Goal: Transaction & Acquisition: Purchase product/service

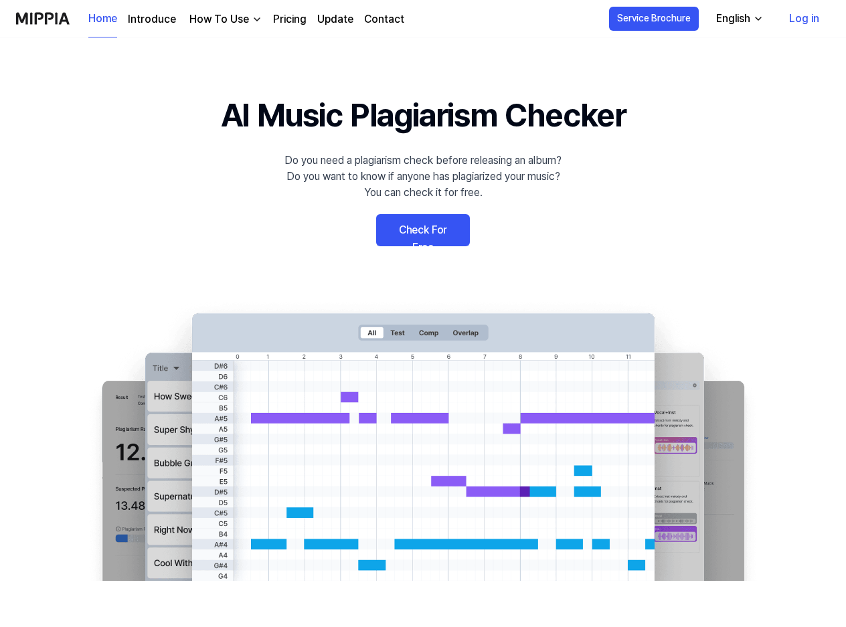
click at [411, 229] on link "Check For Free" at bounding box center [423, 230] width 94 height 32
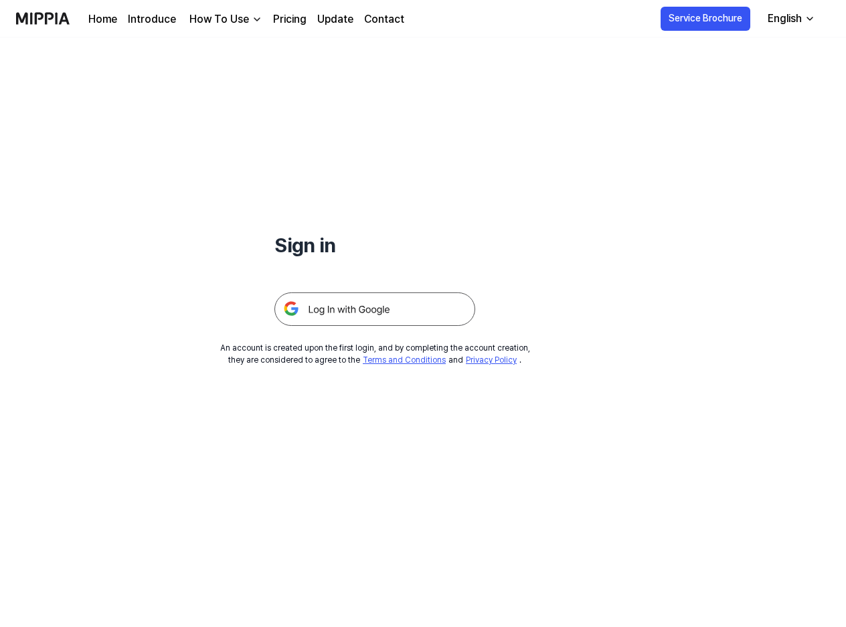
click at [315, 306] on img at bounding box center [374, 308] width 201 height 33
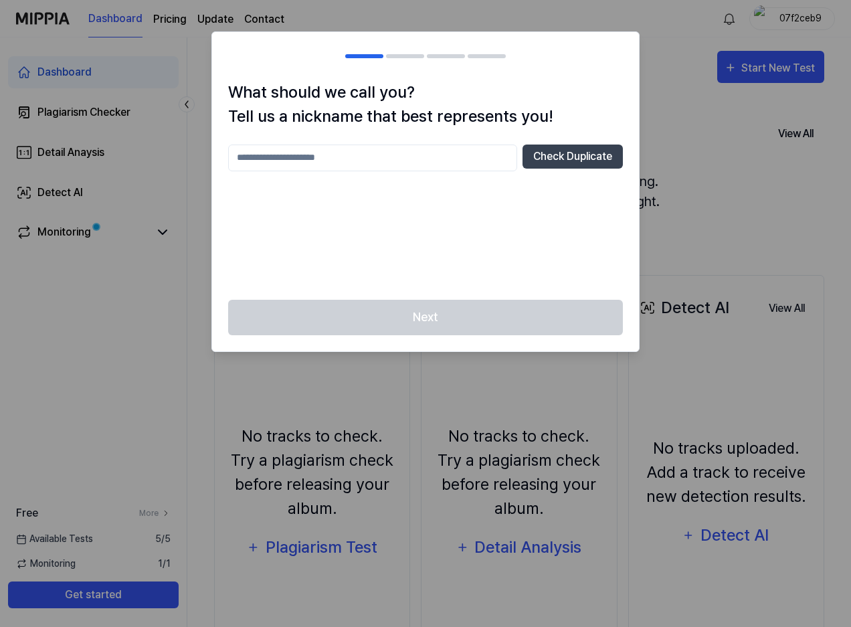
click at [298, 160] on input "text" at bounding box center [372, 157] width 289 height 27
click at [399, 324] on div "Next" at bounding box center [425, 326] width 427 height 52
click at [564, 155] on button "Check Duplicate" at bounding box center [572, 156] width 100 height 24
click at [268, 163] on input "****" at bounding box center [372, 157] width 289 height 27
drag, startPoint x: 268, startPoint y: 163, endPoint x: 204, endPoint y: 157, distance: 64.5
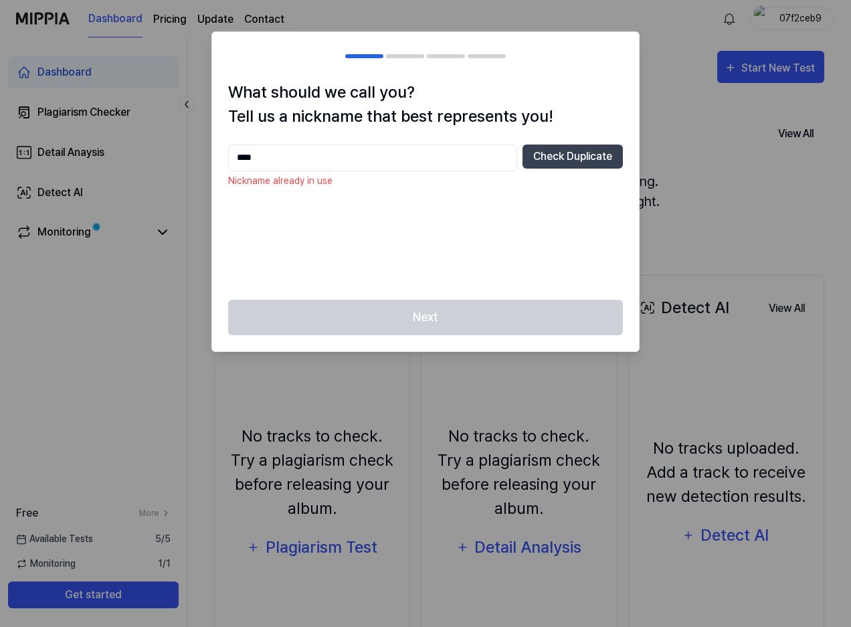
click at [204, 157] on body "Dashboard Pricing Update Contact 07f2ceb9 Dashboard Plagiarism Checker Detail A…" at bounding box center [425, 313] width 851 height 627
type input "******"
click at [571, 158] on button "Check Duplicate" at bounding box center [572, 156] width 100 height 24
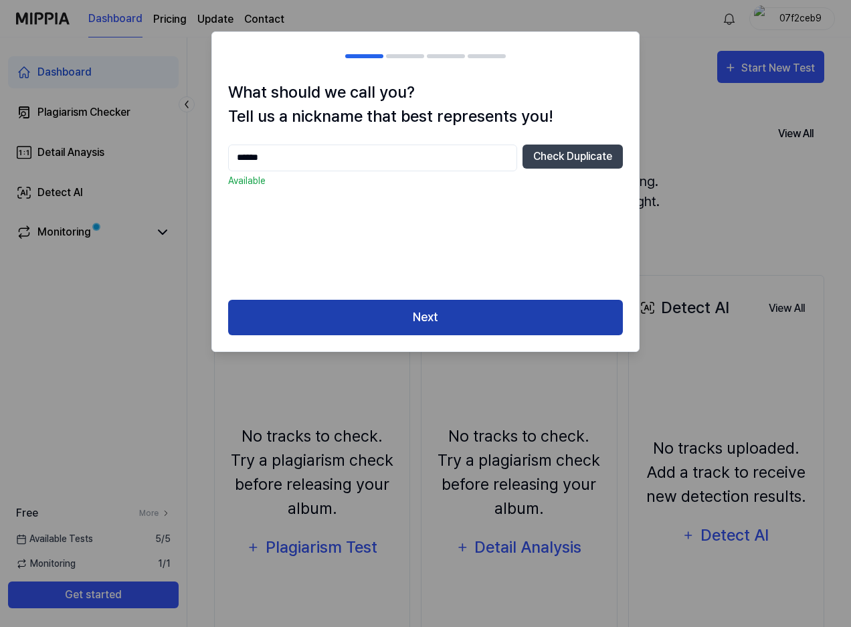
click at [434, 314] on button "Next" at bounding box center [425, 317] width 395 height 35
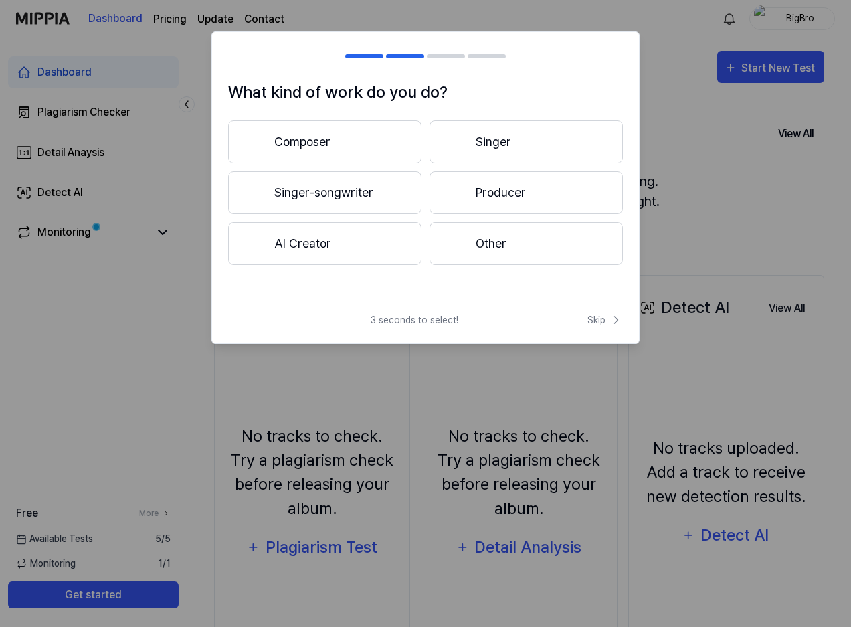
click at [292, 147] on button "Composer" at bounding box center [324, 141] width 193 height 43
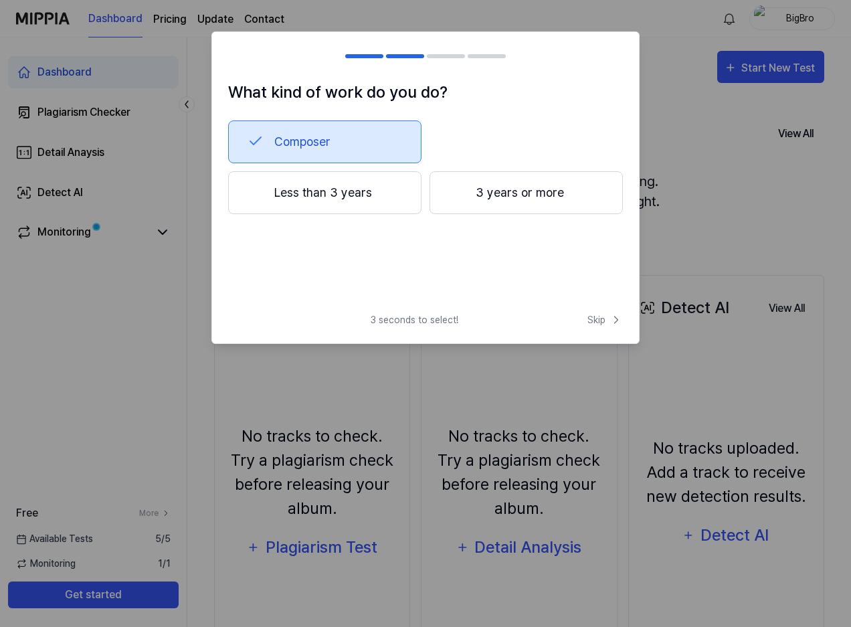
click at [405, 197] on button "Less than 3 years" at bounding box center [324, 192] width 193 height 43
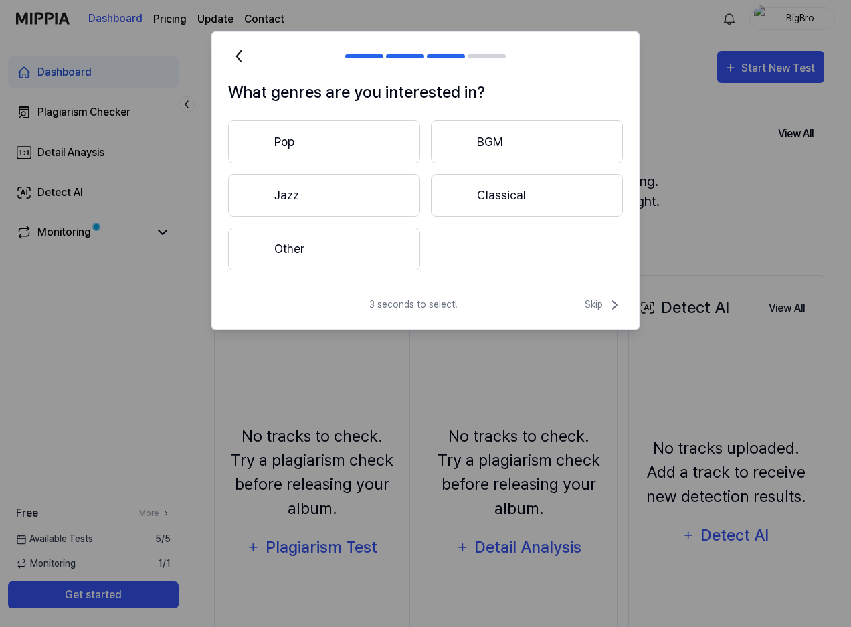
click at [384, 148] on button "Pop" at bounding box center [324, 141] width 192 height 43
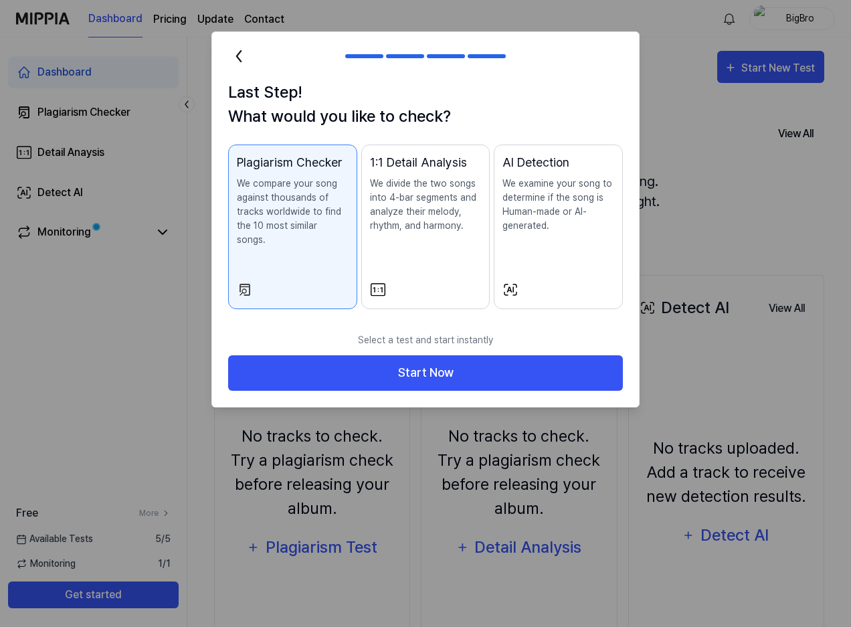
click at [397, 252] on div "1:1 Detail Analysis We divide the two songs into 4-bar segments and analyze the…" at bounding box center [426, 206] width 112 height 106
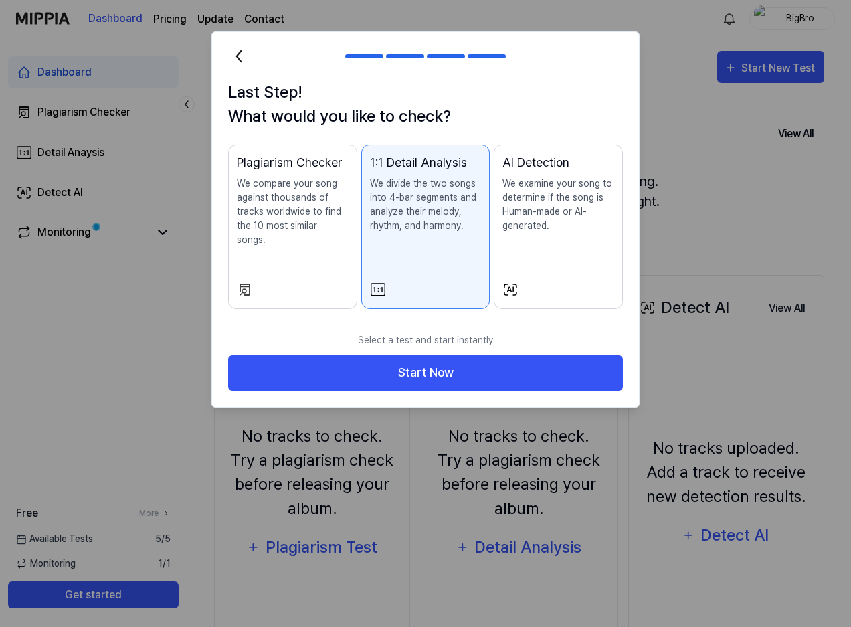
click at [292, 245] on div "Plagiarism Checker We compare your song against thousands of tracks worldwide t…" at bounding box center [293, 213] width 112 height 120
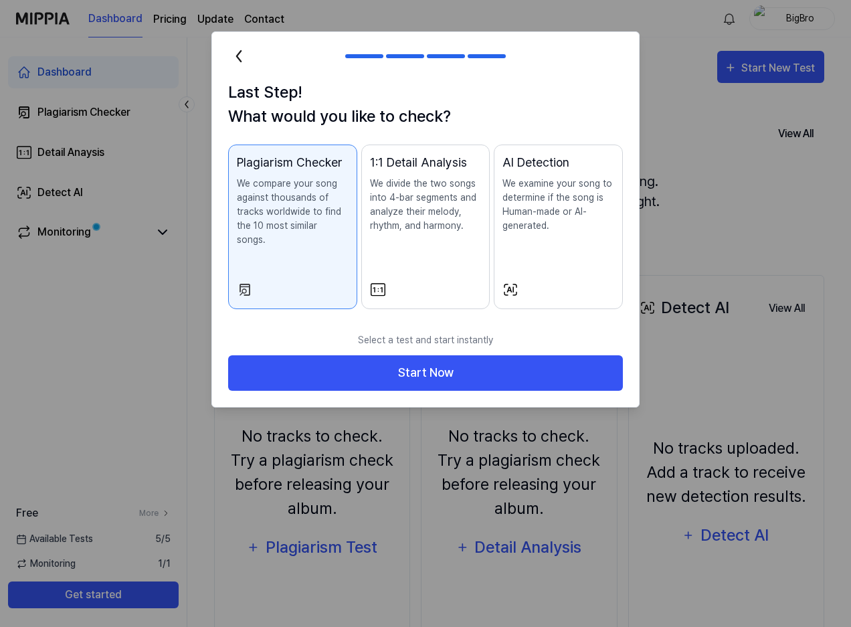
drag, startPoint x: 368, startPoint y: 355, endPoint x: 409, endPoint y: 221, distance: 140.7
click at [409, 224] on div "Last Step! What would you like to check? Plagiarism Checker We compare your son…" at bounding box center [425, 219] width 428 height 376
click at [409, 220] on p "We divide the two songs into 4-bar segments and analyze their melody, rhythm, a…" at bounding box center [426, 205] width 112 height 56
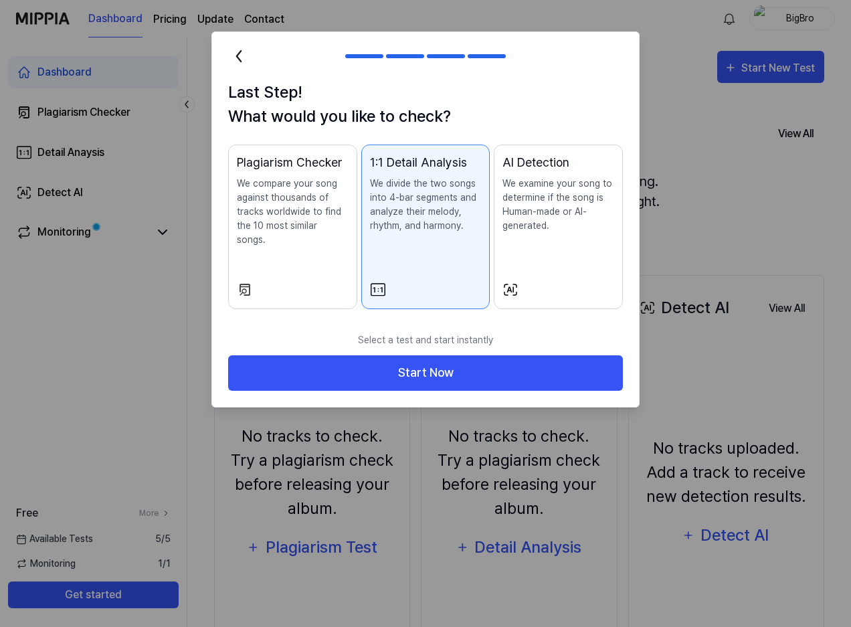
click at [309, 217] on p "We compare your song against thousands of tracks worldwide to find the 10 most …" at bounding box center [293, 212] width 112 height 70
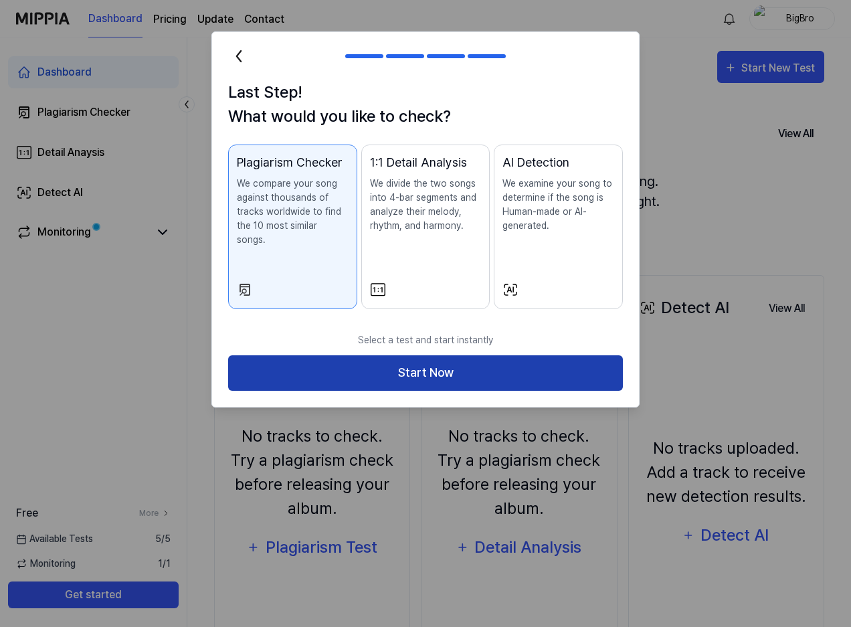
click at [383, 355] on button "Start Now" at bounding box center [425, 372] width 395 height 35
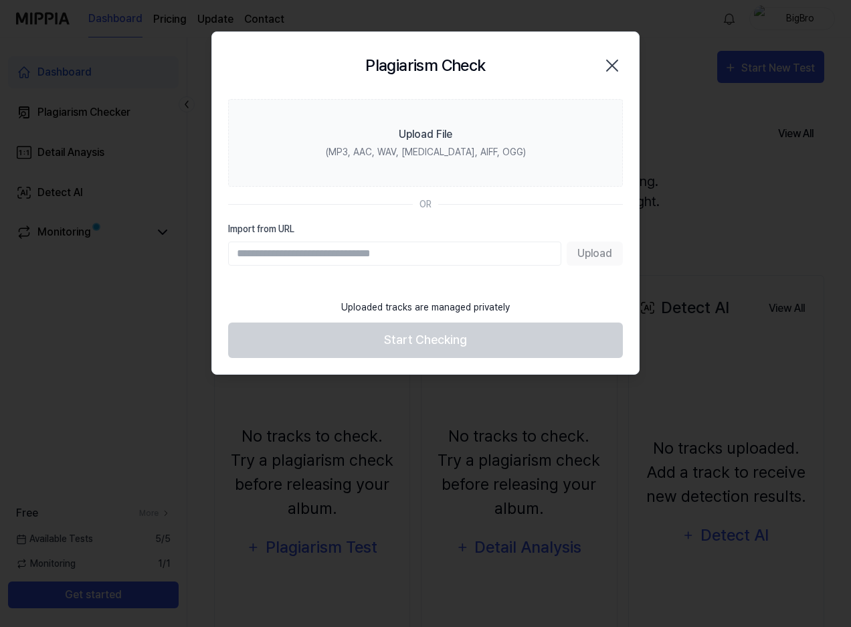
click at [597, 255] on div "Upload" at bounding box center [425, 253] width 395 height 24
click at [410, 245] on input "Import from URL" at bounding box center [394, 253] width 333 height 24
click at [332, 256] on input "Import from URL" at bounding box center [394, 253] width 333 height 24
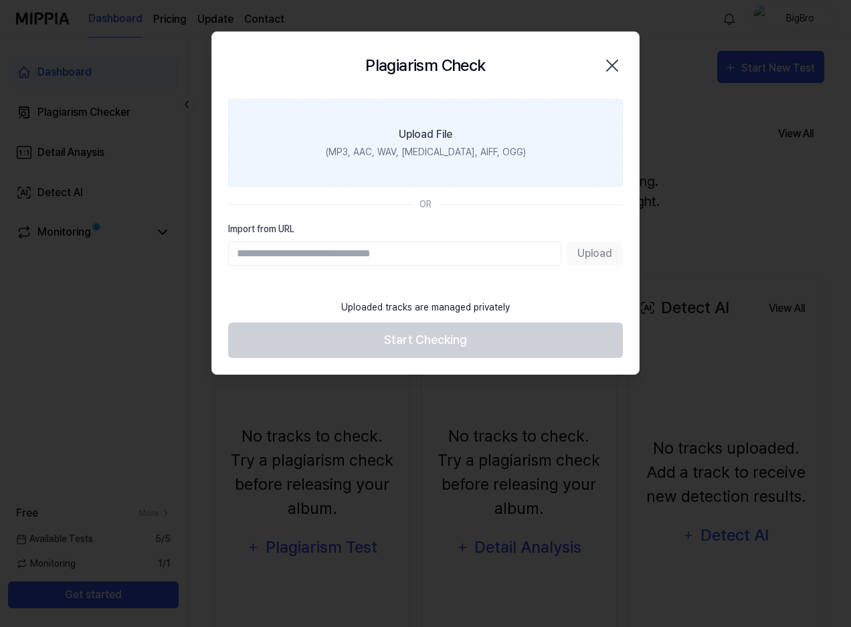
click at [378, 127] on label "Upload File (MP3, AAC, WAV, FLAC, AIFF, OGG)" at bounding box center [425, 143] width 395 height 88
click at [0, 0] on input "Upload File (MP3, AAC, WAV, FLAC, AIFF, OGG)" at bounding box center [0, 0] width 0 height 0
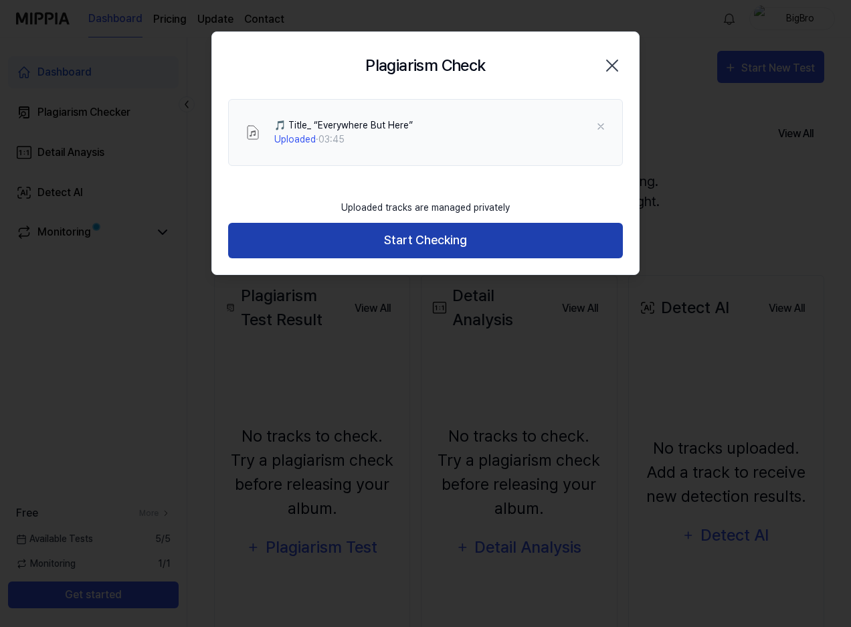
click at [370, 244] on button "Start Checking" at bounding box center [425, 240] width 395 height 35
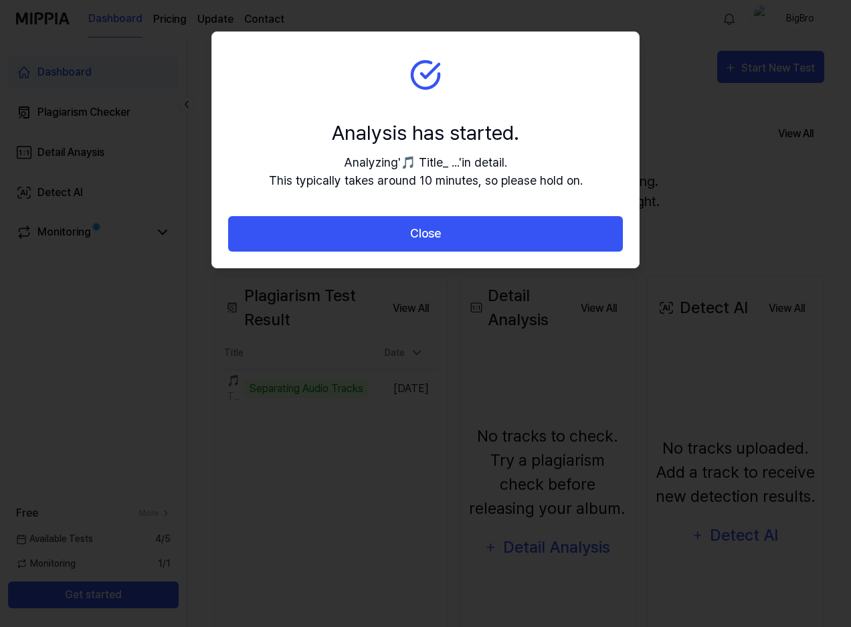
click at [370, 244] on button "Close" at bounding box center [425, 233] width 395 height 35
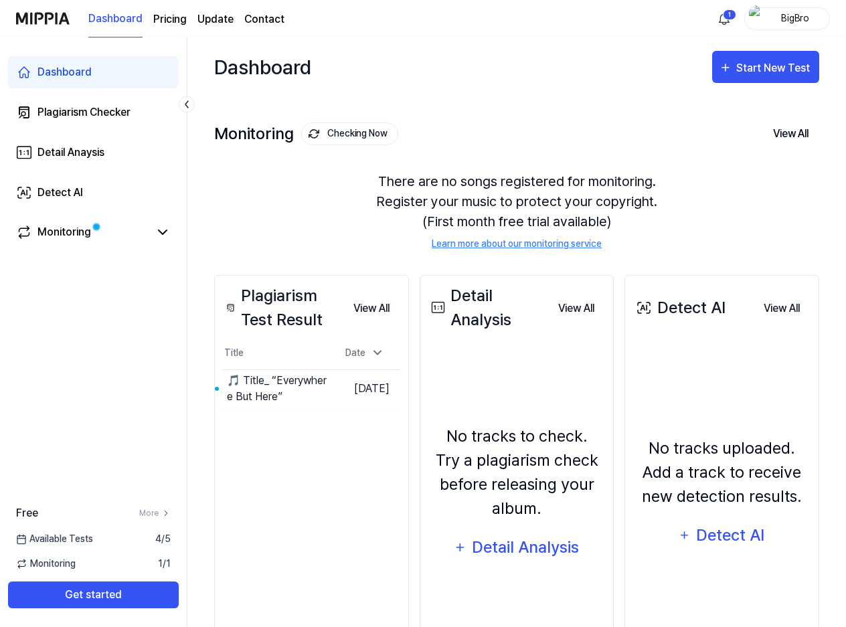
scroll to position [94, 0]
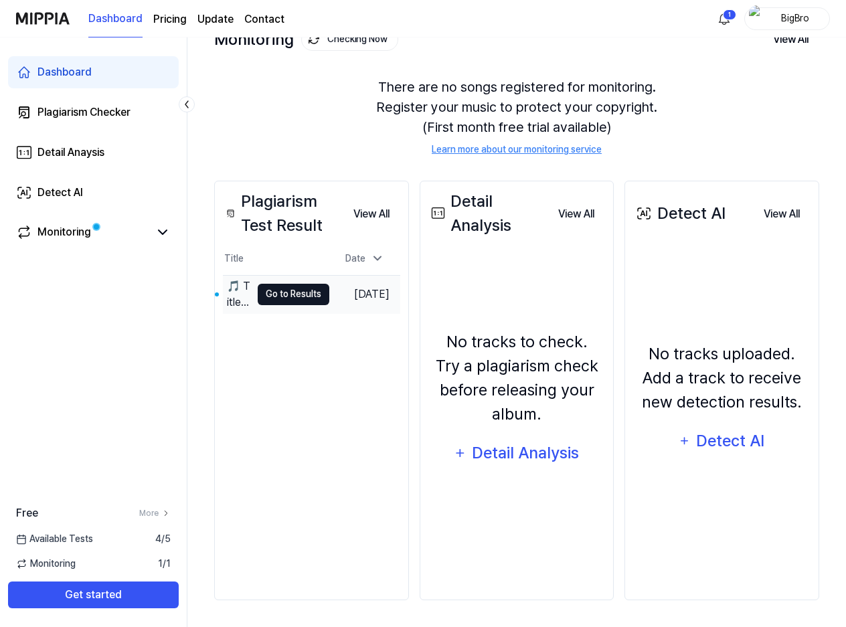
click at [272, 288] on button "Go to Results" at bounding box center [294, 294] width 72 height 21
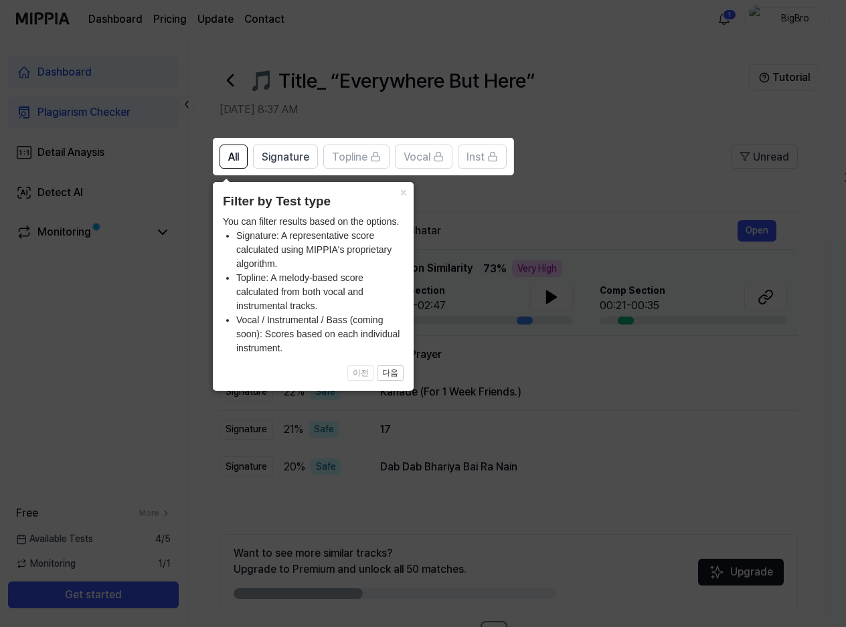
click at [451, 310] on icon at bounding box center [425, 313] width 851 height 627
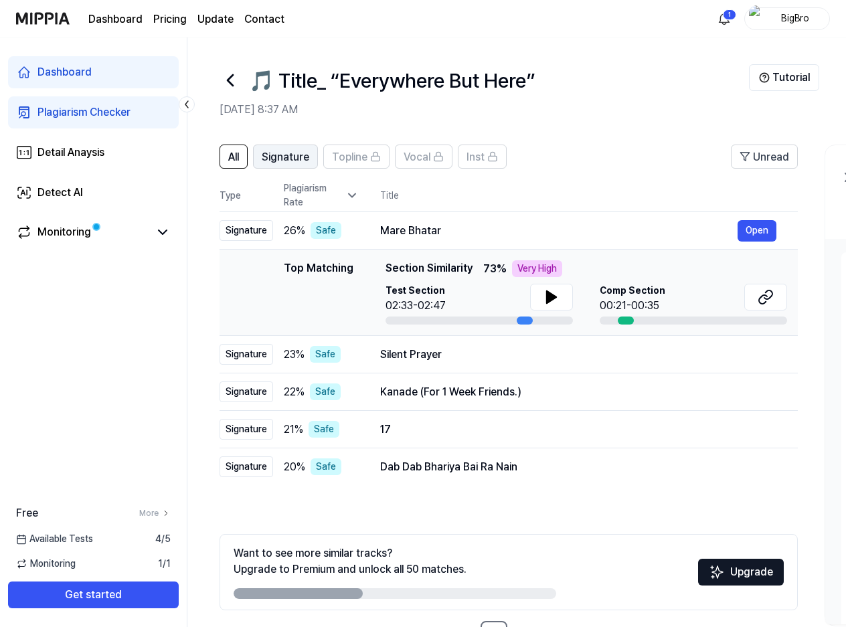
click at [279, 164] on span "Signature" at bounding box center [285, 157] width 47 height 16
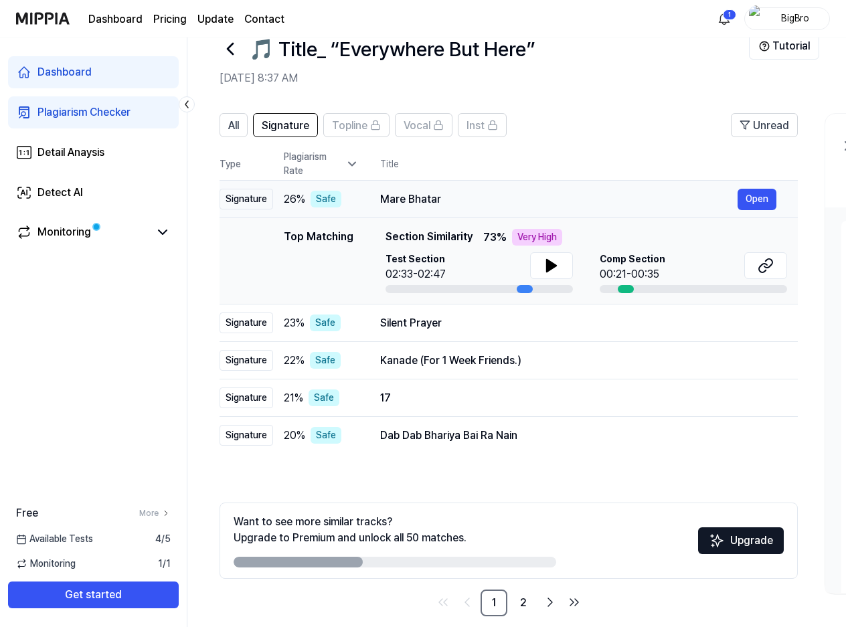
scroll to position [47, 0]
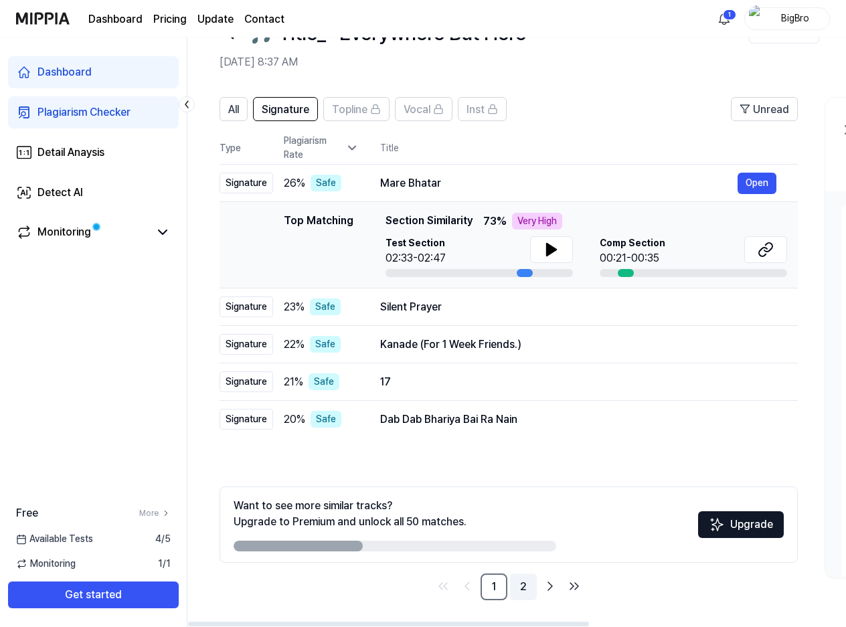
click at [526, 591] on link "2" at bounding box center [523, 586] width 27 height 27
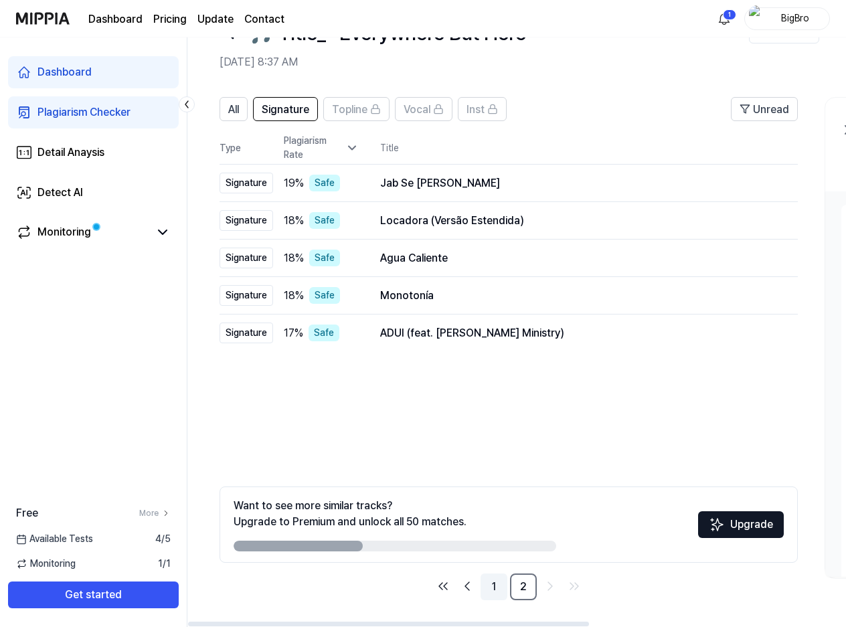
click at [496, 588] on link "1" at bounding box center [493, 586] width 27 height 27
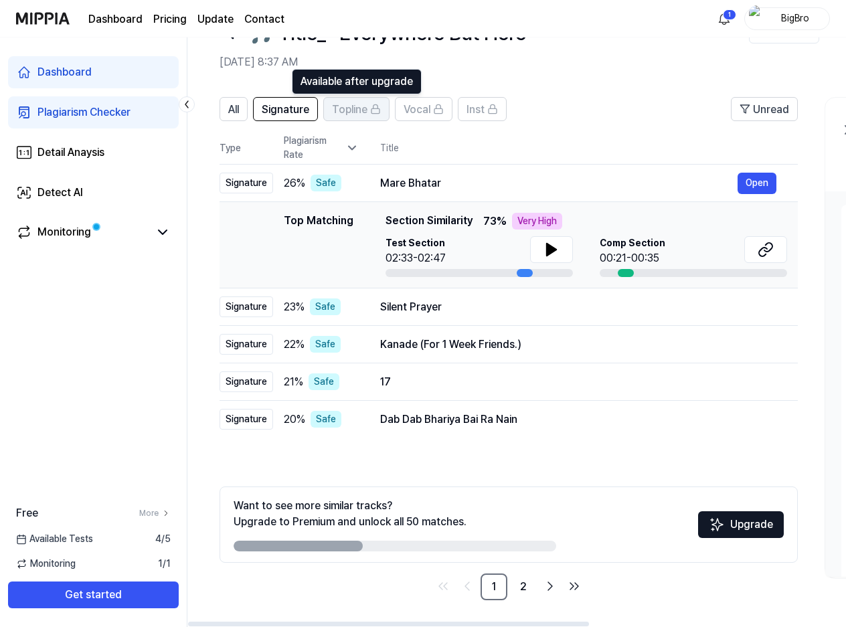
click at [349, 109] on span "Topline" at bounding box center [349, 110] width 35 height 16
click at [363, 112] on span "Topline" at bounding box center [349, 110] width 35 height 16
click at [361, 102] on span "Topline" at bounding box center [349, 110] width 35 height 16
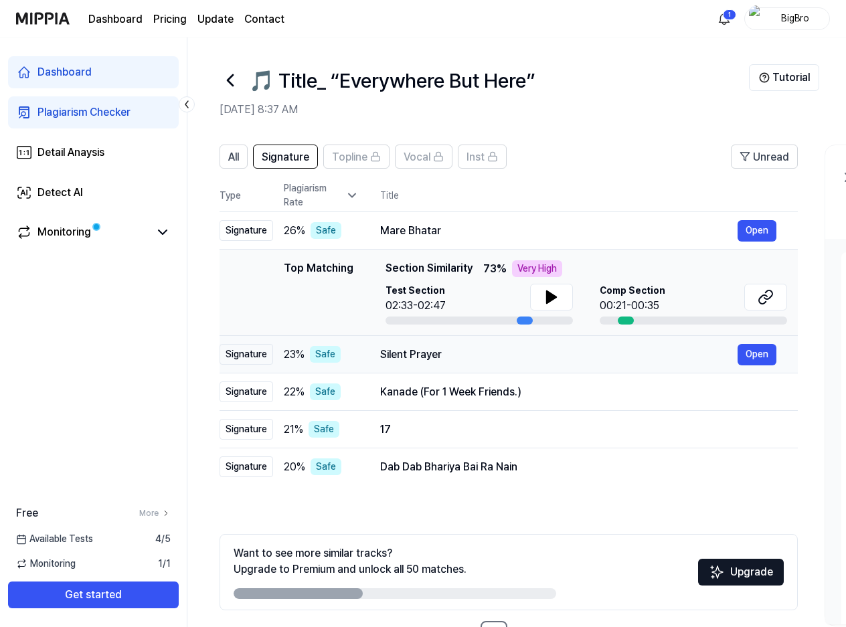
scroll to position [47, 0]
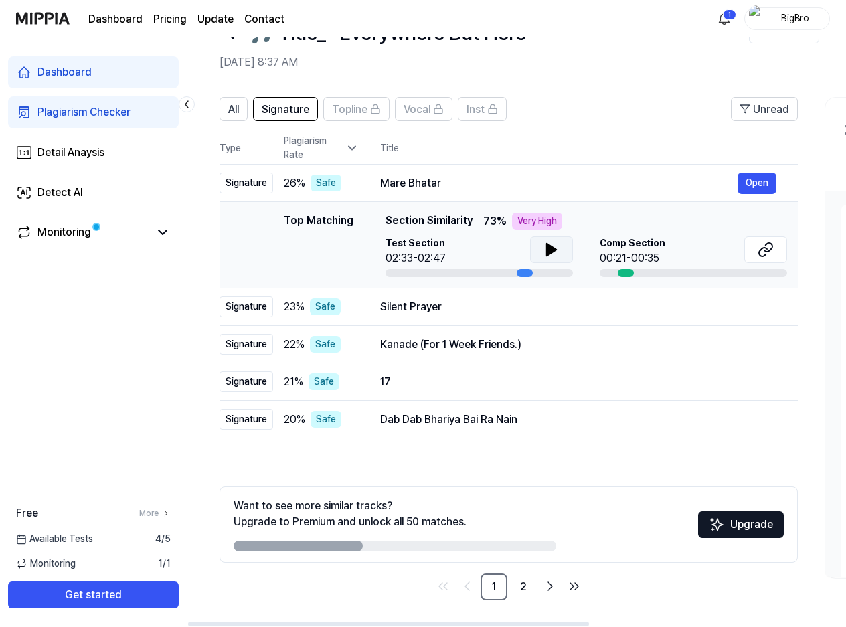
click at [547, 249] on icon at bounding box center [551, 250] width 9 height 12
click at [547, 249] on icon at bounding box center [548, 249] width 3 height 11
click at [765, 252] on icon at bounding box center [765, 249] width 16 height 16
click at [343, 106] on span "Topline" at bounding box center [349, 110] width 35 height 16
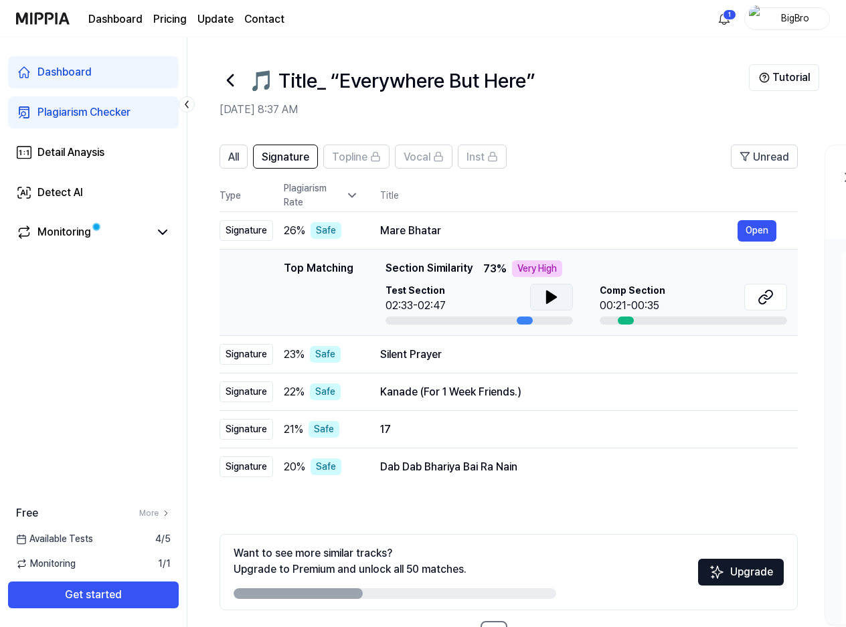
click at [171, 21] on page\) "Pricing" at bounding box center [169, 19] width 33 height 16
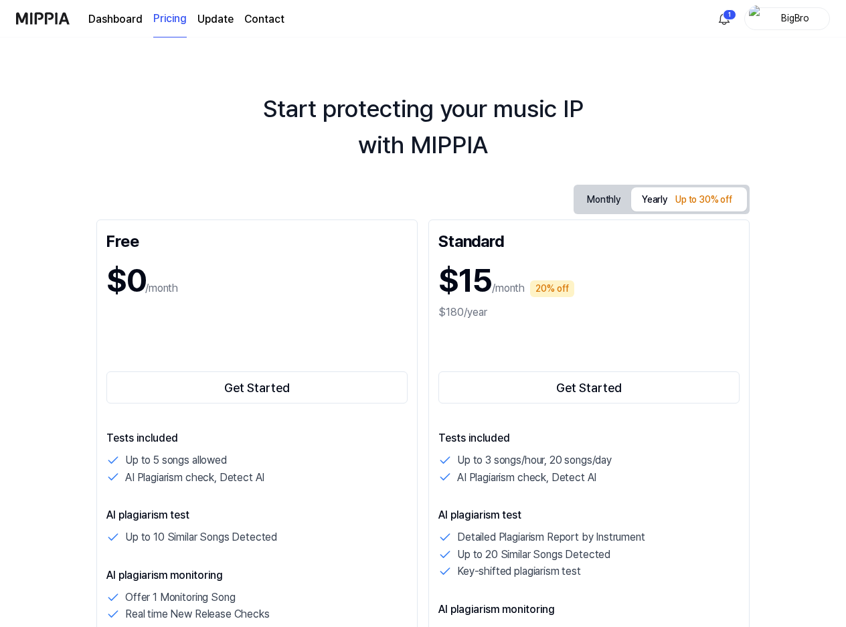
click at [696, 197] on div "Up to 30% off" at bounding box center [703, 200] width 65 height 20
click at [610, 203] on button "Monthly" at bounding box center [603, 199] width 55 height 24
click at [666, 201] on button "Yearly Up to 30% off" at bounding box center [689, 199] width 116 height 24
click at [676, 203] on div "Up to 30% off" at bounding box center [703, 200] width 65 height 20
click at [605, 209] on button "Monthly" at bounding box center [603, 199] width 55 height 24
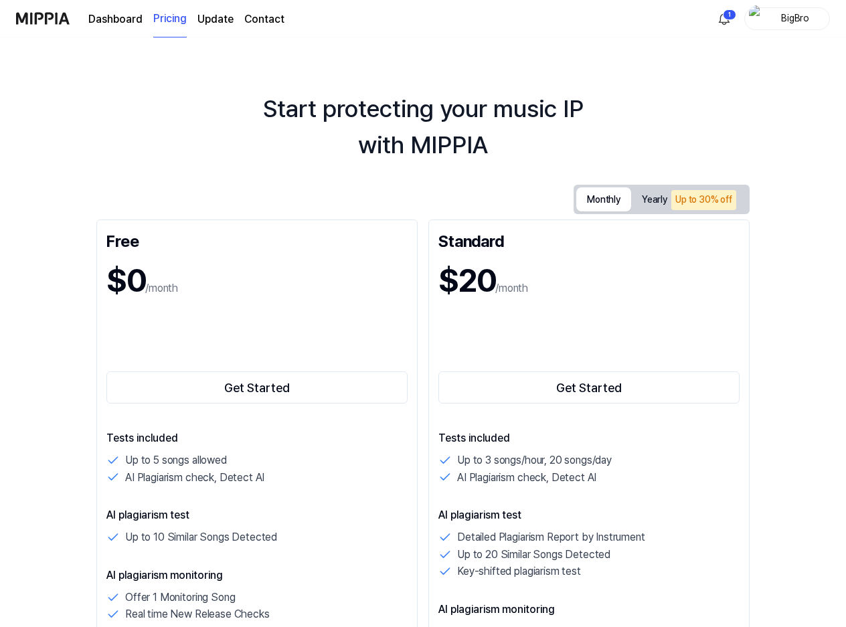
click at [654, 203] on button "Yearly Up to 30% off" at bounding box center [689, 199] width 116 height 27
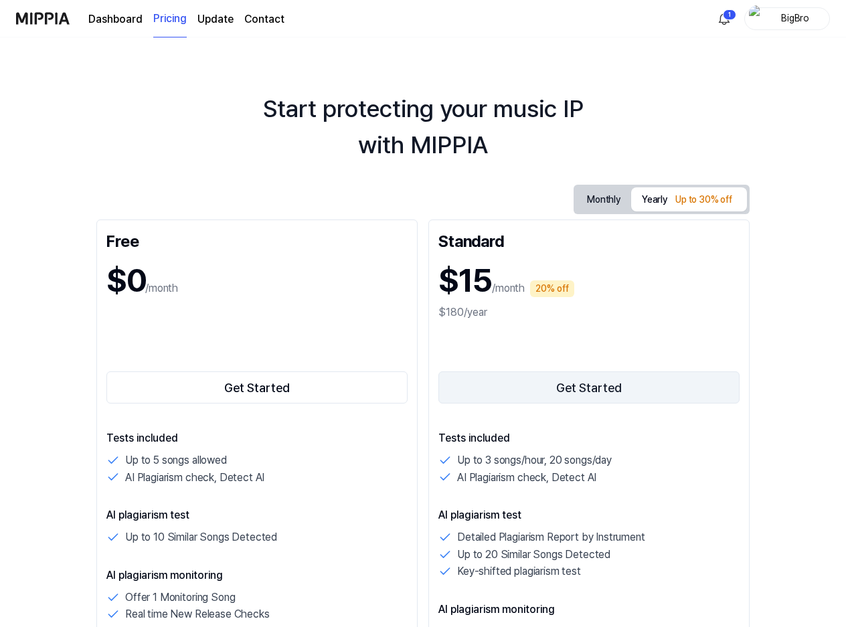
click at [569, 385] on button "Get Started" at bounding box center [588, 387] width 301 height 32
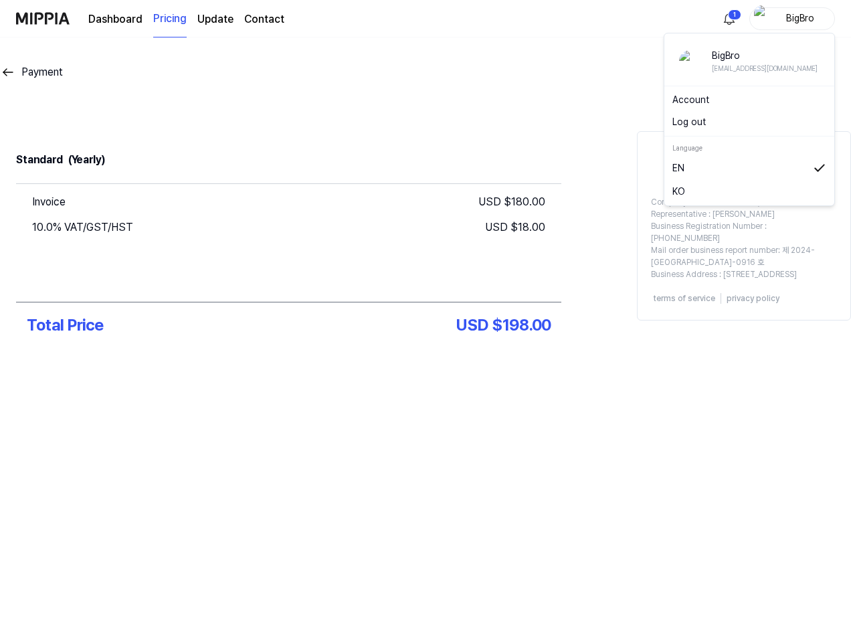
click at [792, 21] on div "BigBro" at bounding box center [800, 18] width 52 height 15
click at [687, 96] on link "Account" at bounding box center [749, 100] width 154 height 14
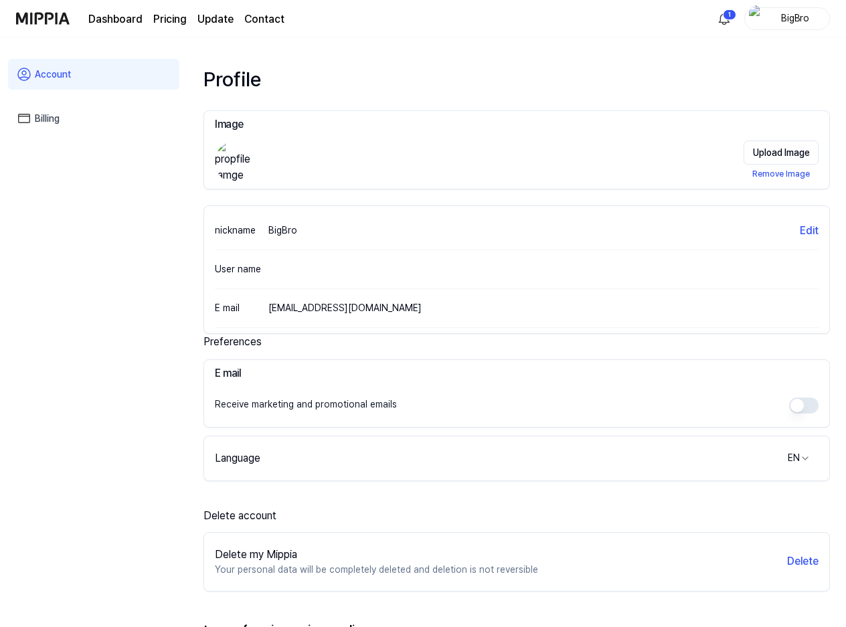
click at [52, 114] on link "Billing" at bounding box center [93, 118] width 171 height 31
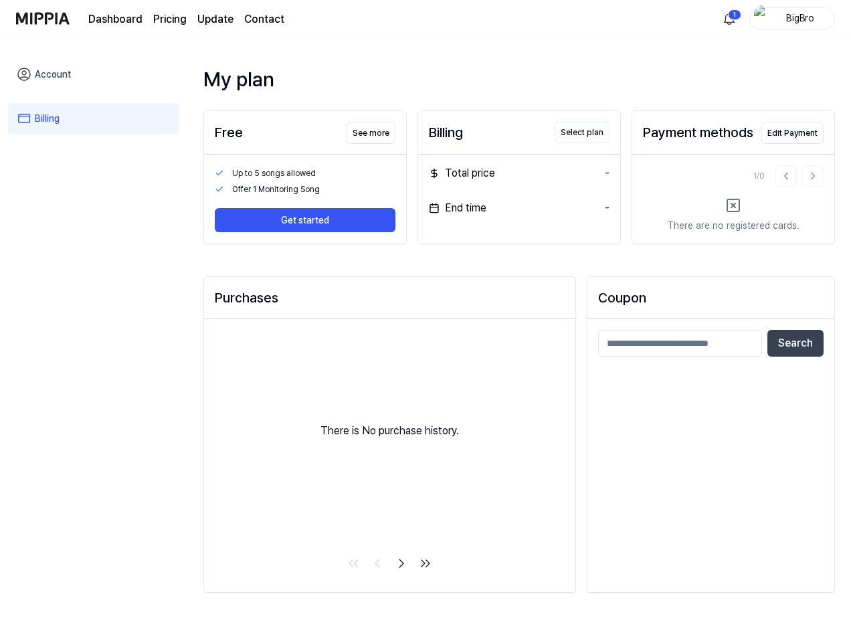
click at [462, 176] on div "Total price" at bounding box center [462, 173] width 66 height 16
click at [452, 227] on div "Billing Select plan Total price - End time -" at bounding box center [518, 177] width 203 height 134
click at [775, 24] on div "BigBro" at bounding box center [800, 18] width 52 height 15
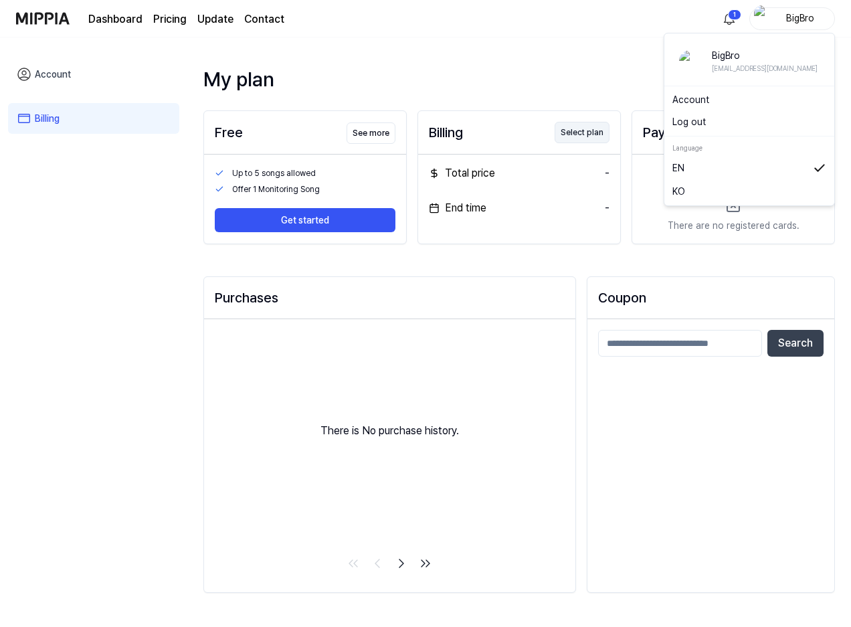
click at [593, 130] on button "Select plan" at bounding box center [582, 132] width 55 height 21
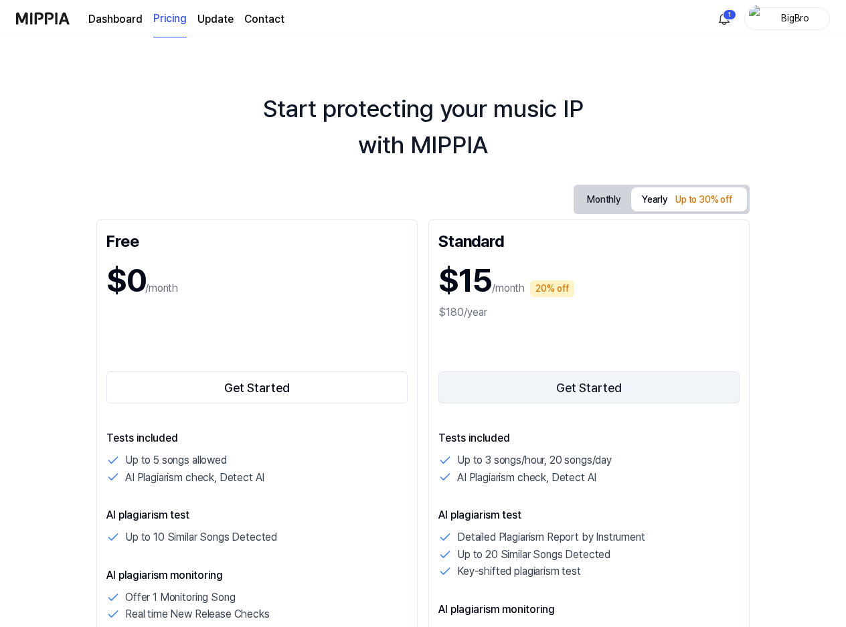
click at [551, 392] on button "Get Started" at bounding box center [588, 387] width 301 height 32
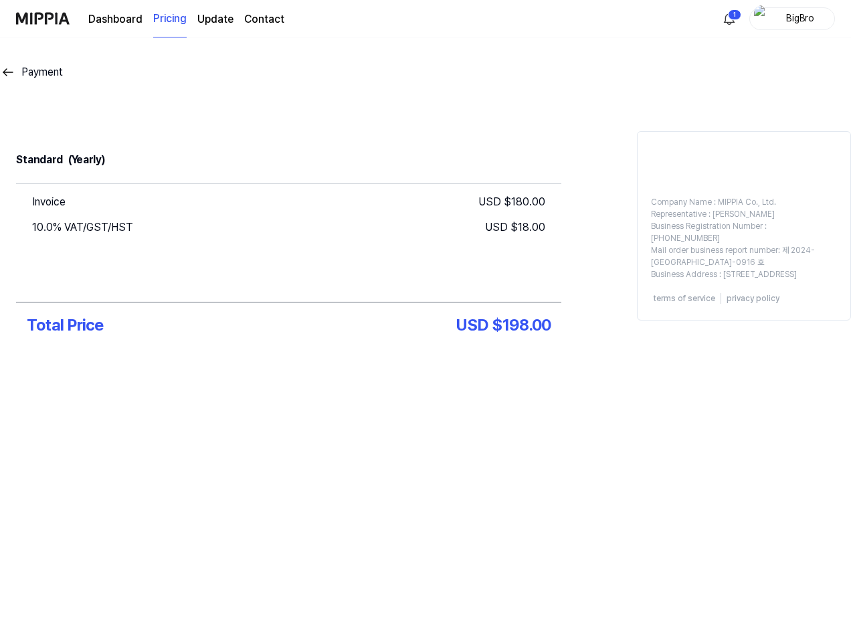
click at [222, 23] on link "Update" at bounding box center [215, 19] width 36 height 16
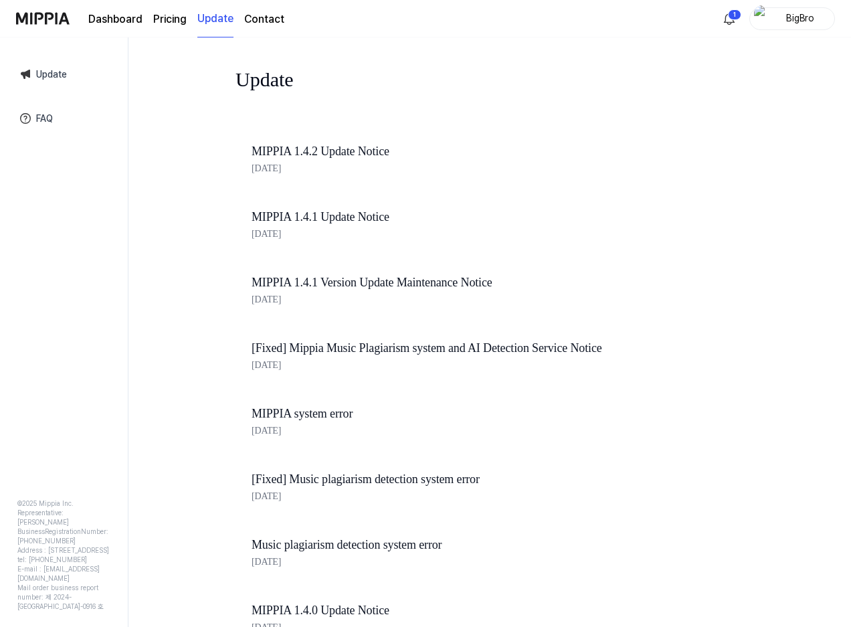
click at [161, 17] on page\) "Pricing" at bounding box center [169, 19] width 33 height 16
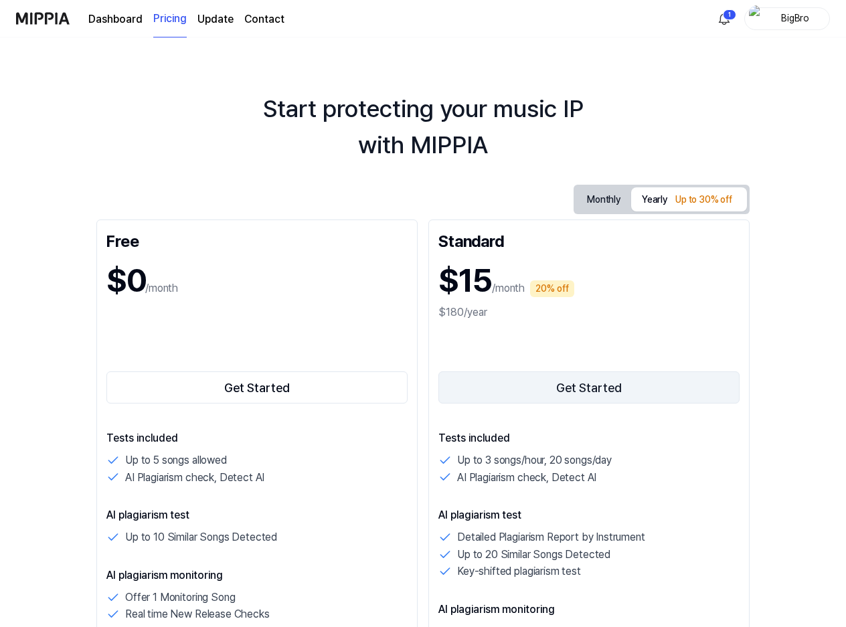
click at [581, 390] on button "Get Started" at bounding box center [588, 387] width 301 height 32
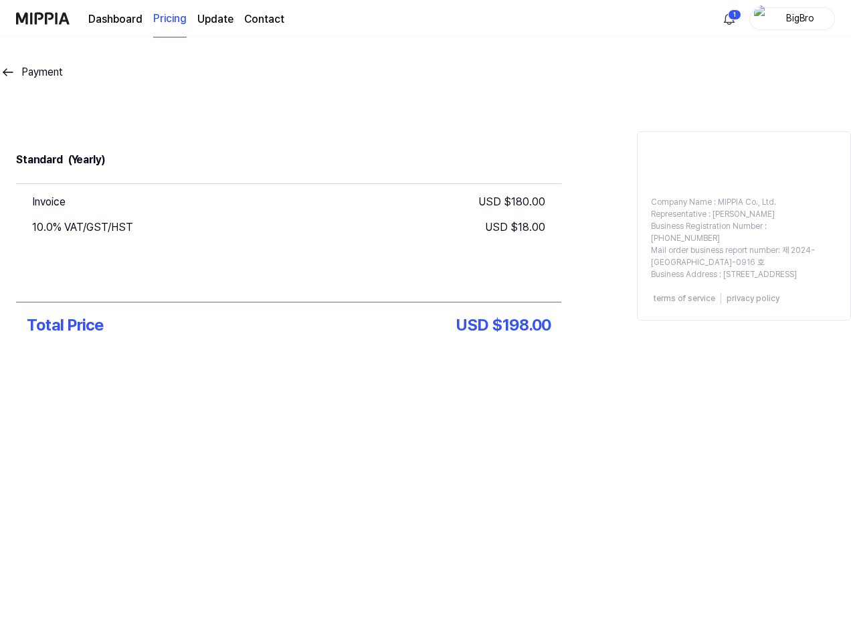
click at [522, 324] on div "USD $ 198.00" at bounding box center [503, 325] width 94 height 24
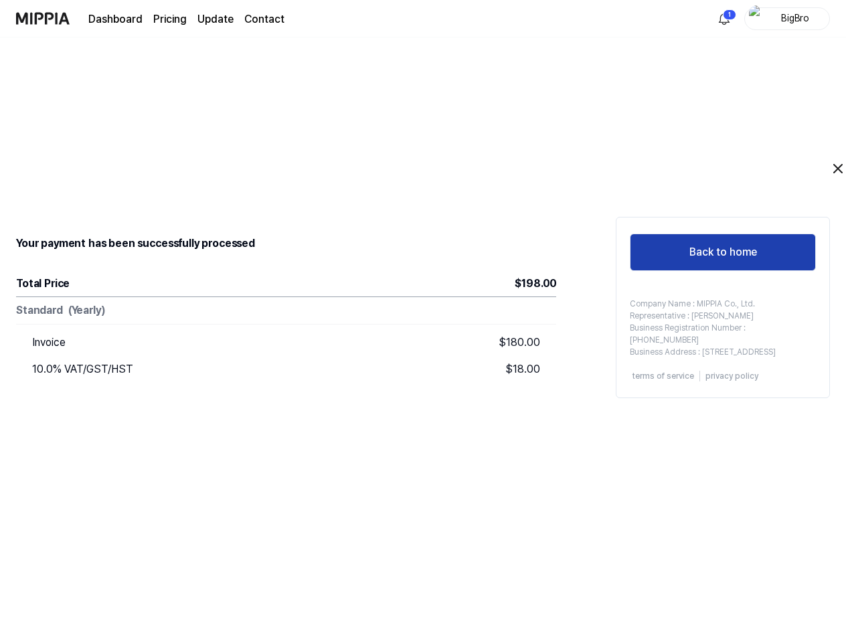
click at [721, 257] on button "Back to home" at bounding box center [722, 251] width 186 height 37
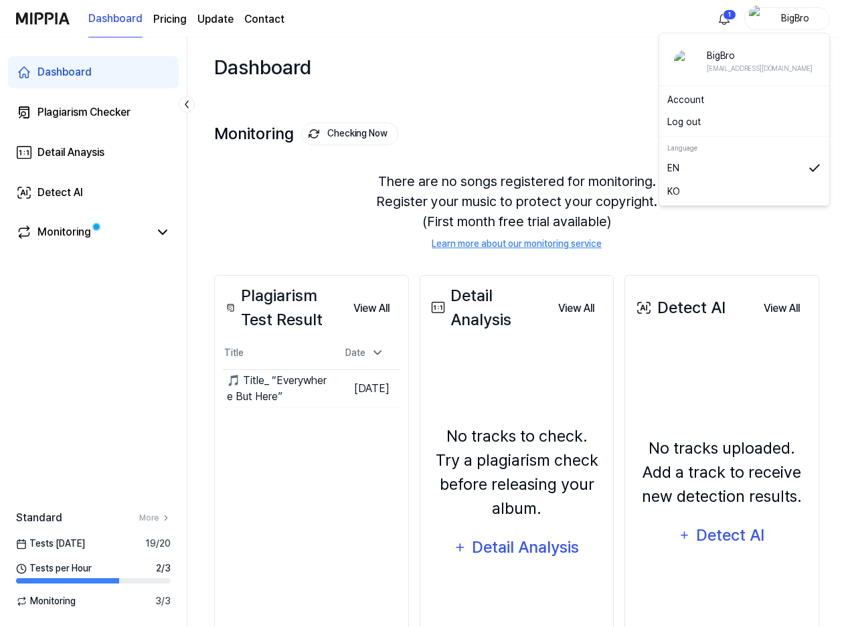
click at [770, 16] on div "BigBro" at bounding box center [795, 18] width 52 height 15
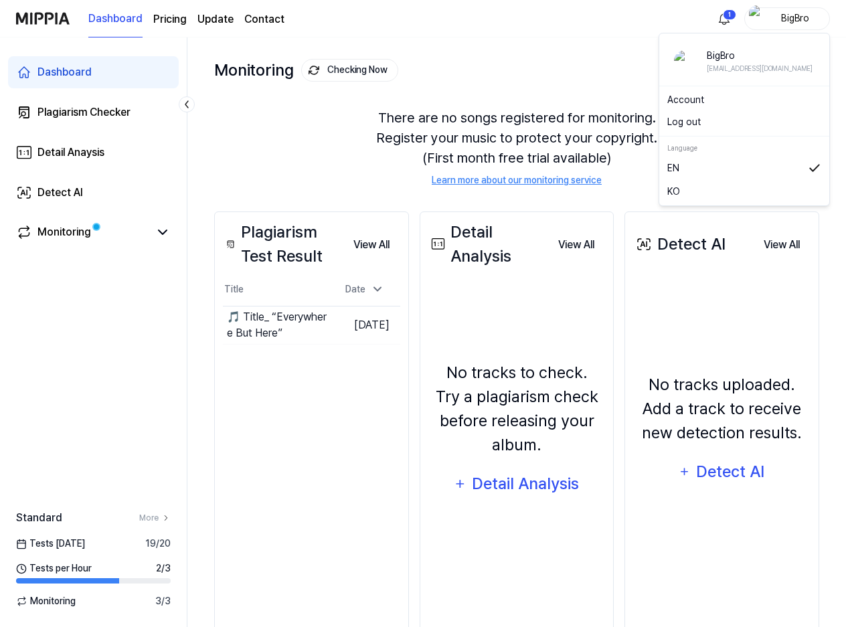
scroll to position [94, 0]
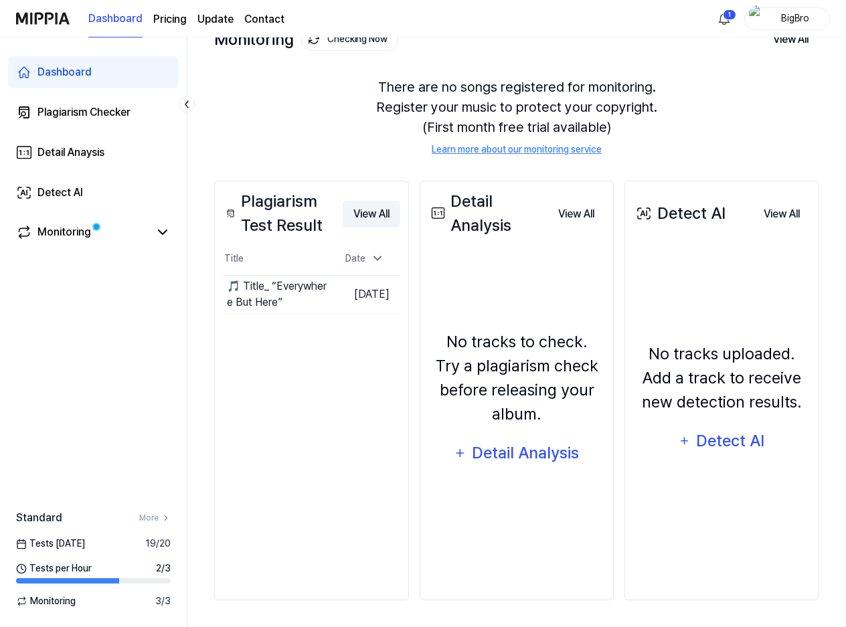
click at [371, 213] on button "View All" at bounding box center [372, 214] width 58 height 27
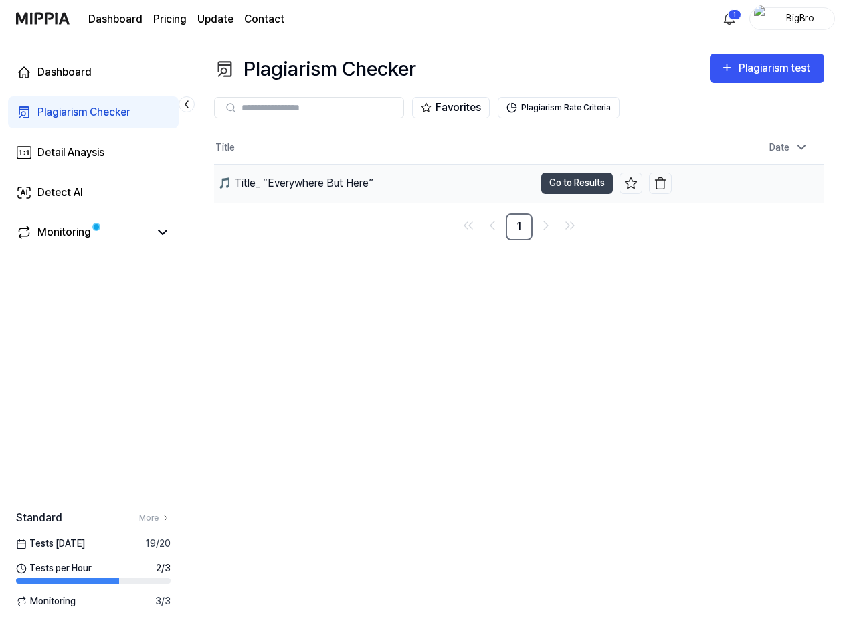
click at [278, 183] on div "🎵 Title_ “Everywhere But Here”" at bounding box center [295, 183] width 155 height 16
click at [567, 183] on button "Go to Results" at bounding box center [577, 183] width 72 height 21
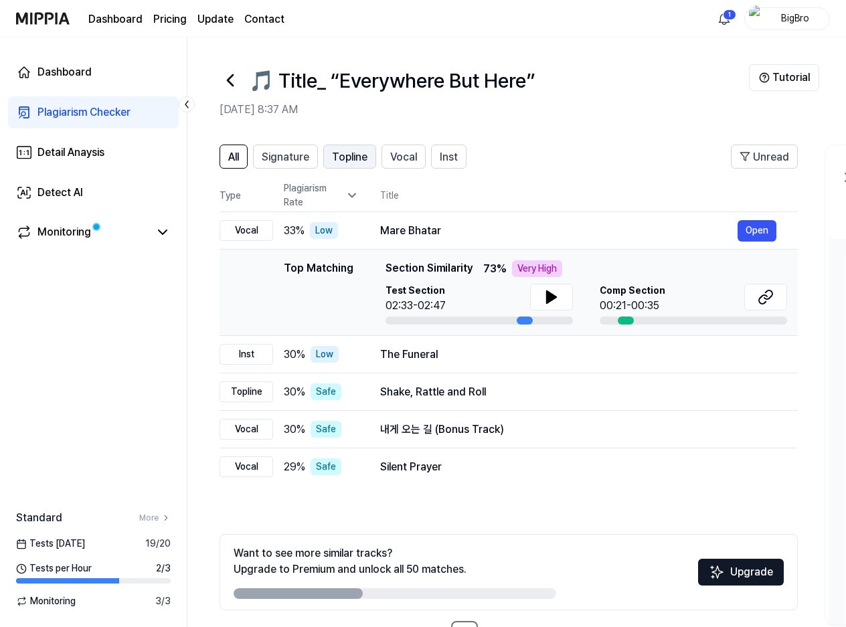
drag, startPoint x: 284, startPoint y: 156, endPoint x: 353, endPoint y: 159, distance: 69.0
click at [349, 165] on div "All Signature Topline Vocal Inst" at bounding box center [342, 156] width 247 height 24
click at [353, 159] on span "Topline" at bounding box center [349, 157] width 35 height 16
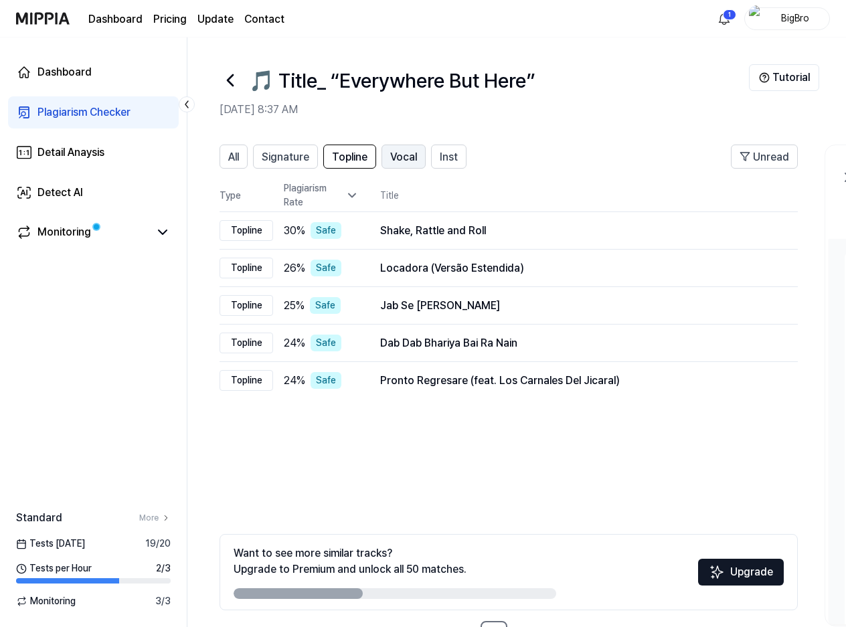
click at [411, 157] on span "Vocal" at bounding box center [403, 157] width 27 height 16
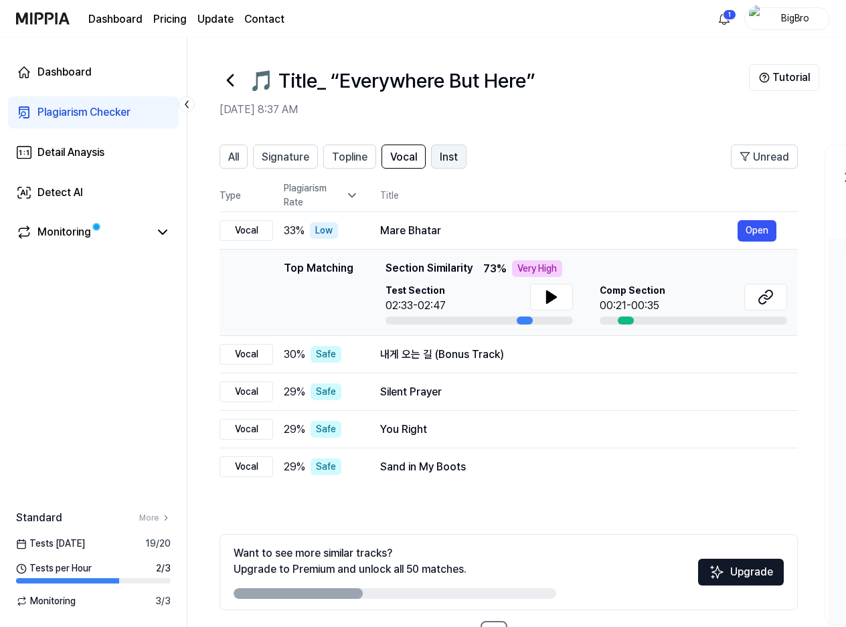
click at [442, 156] on span "Inst" at bounding box center [449, 157] width 18 height 16
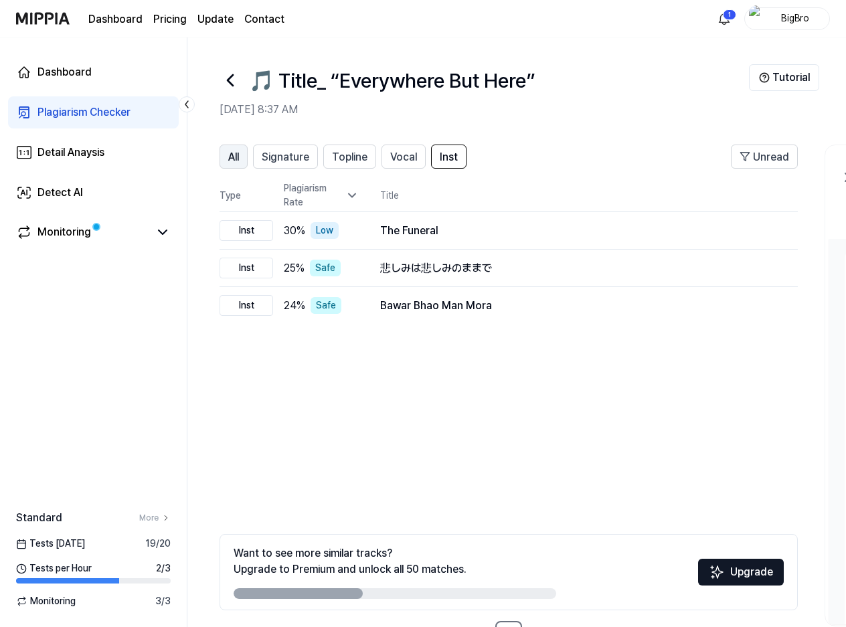
click at [237, 155] on span "All" at bounding box center [233, 157] width 11 height 16
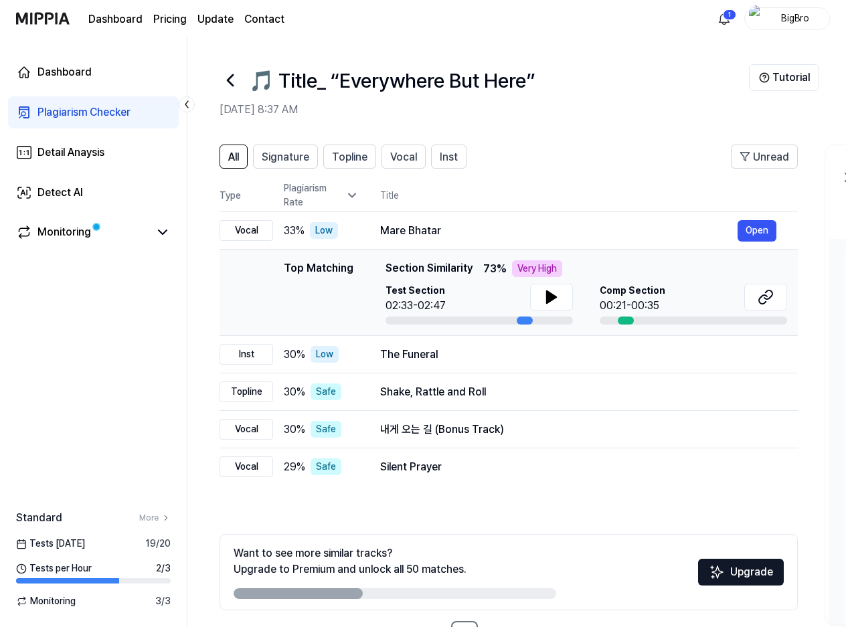
click at [231, 89] on icon at bounding box center [229, 80] width 21 height 21
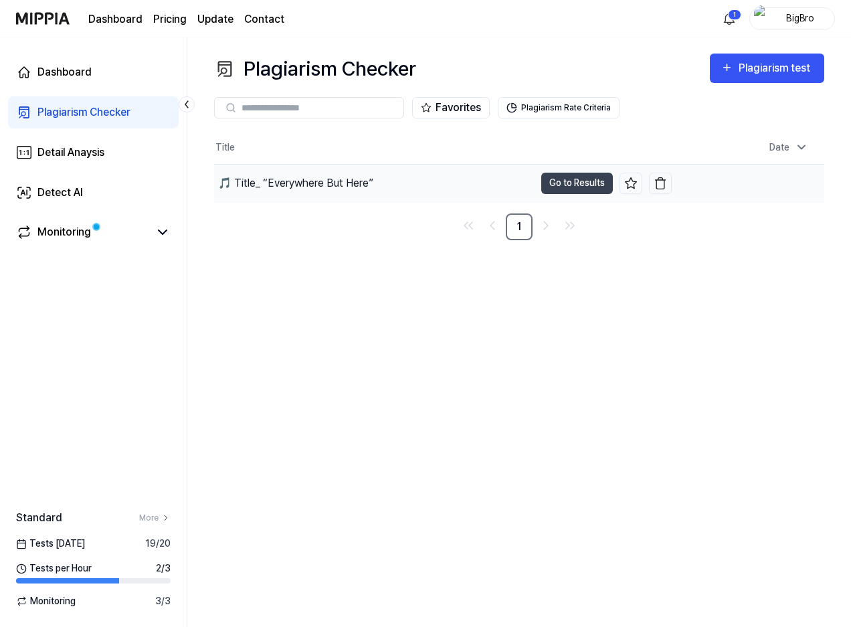
click at [334, 184] on div "🎵 Title_ “Everywhere But Here”" at bounding box center [295, 183] width 155 height 16
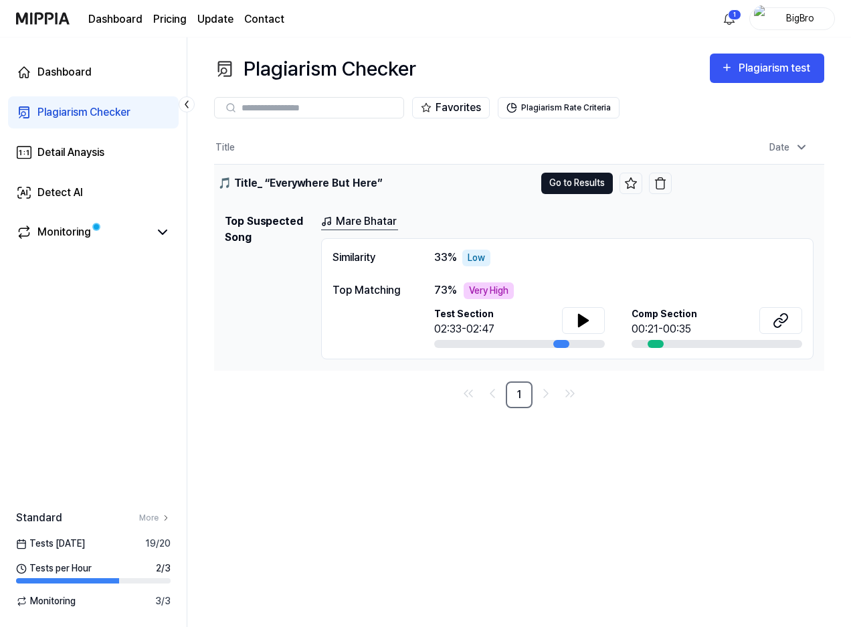
click at [569, 181] on button "Go to Results" at bounding box center [577, 183] width 72 height 21
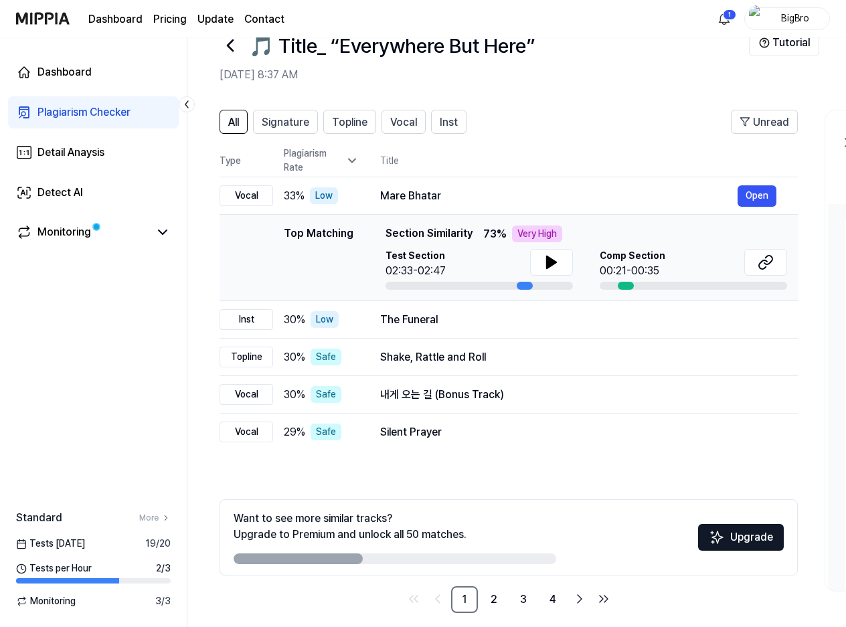
scroll to position [47, 0]
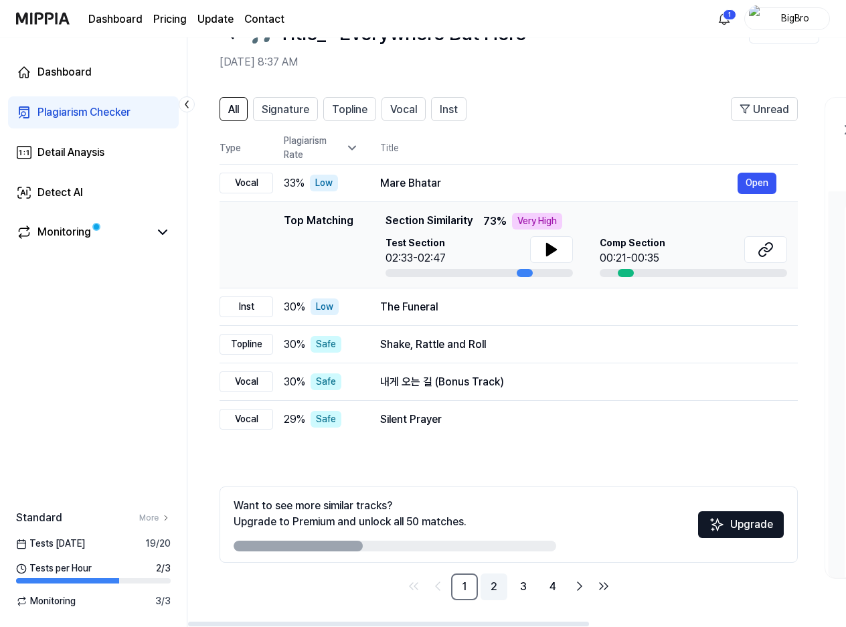
click at [489, 585] on link "2" at bounding box center [493, 586] width 27 height 27
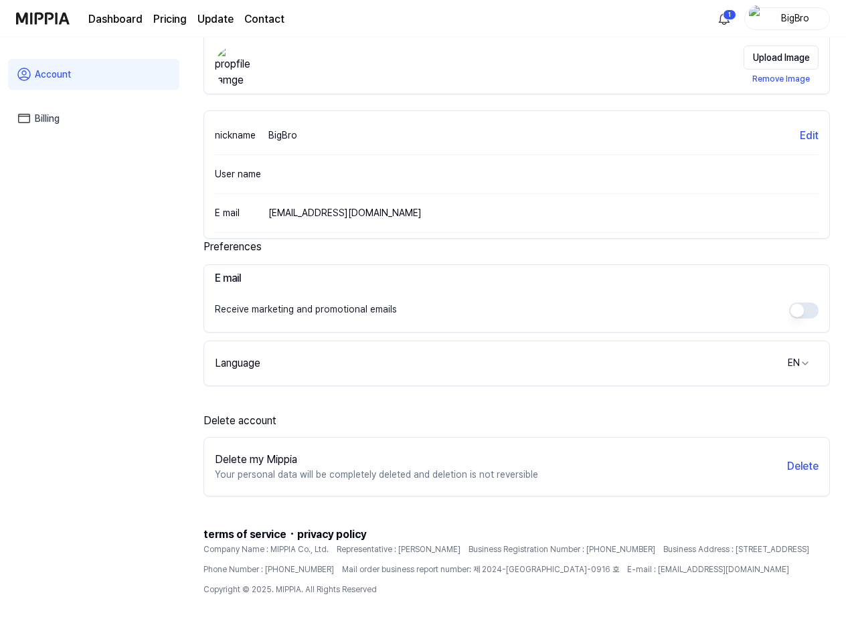
scroll to position [128, 0]
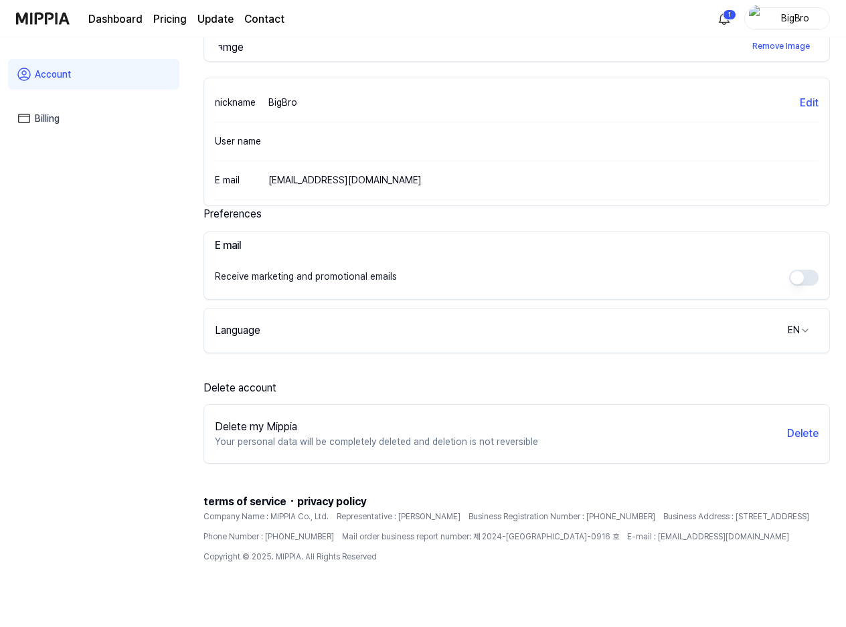
click at [45, 113] on link "Billing" at bounding box center [93, 118] width 171 height 31
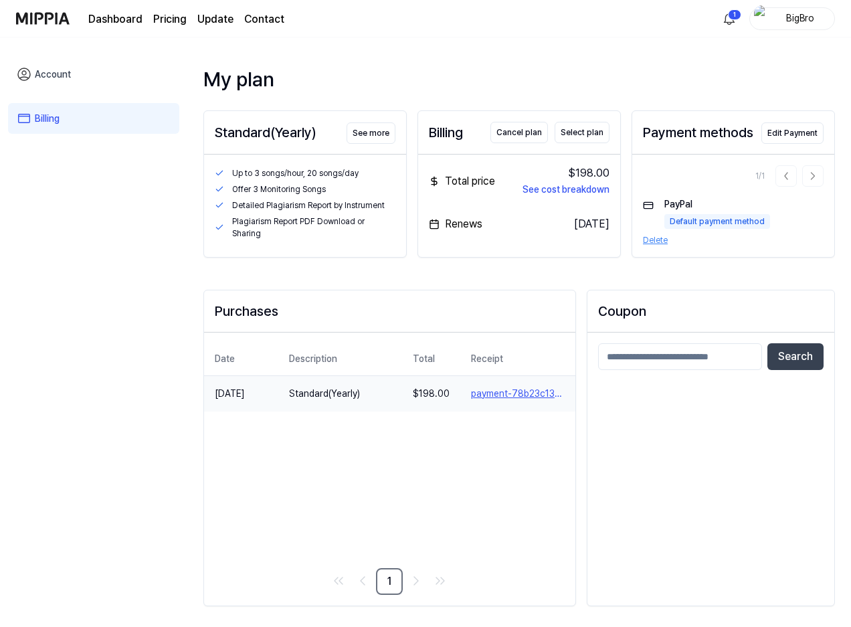
click at [501, 401] on button "payment-78b23c13-5880-46fd-931e-1ed8ef71c019" at bounding box center [518, 394] width 94 height 14
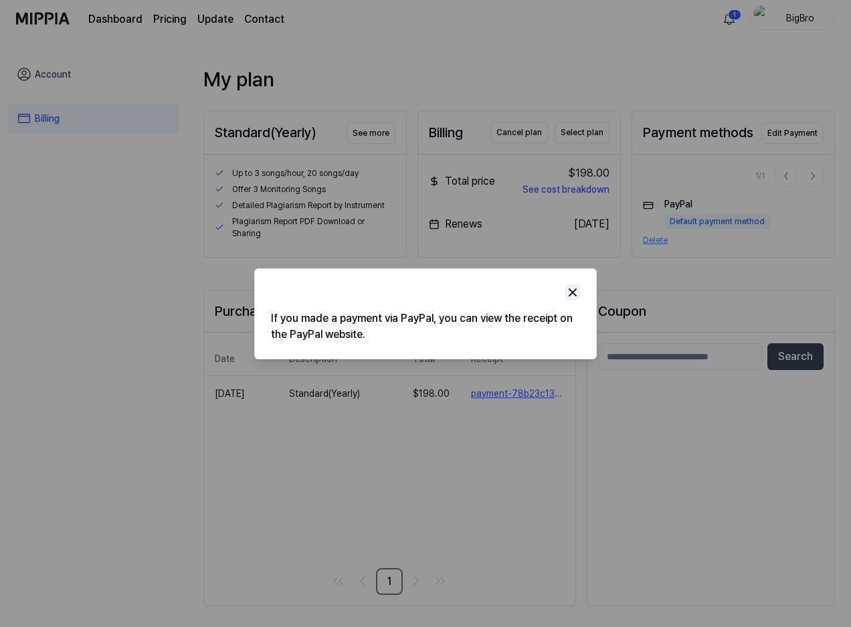
click at [575, 293] on img "button" at bounding box center [572, 292] width 13 height 13
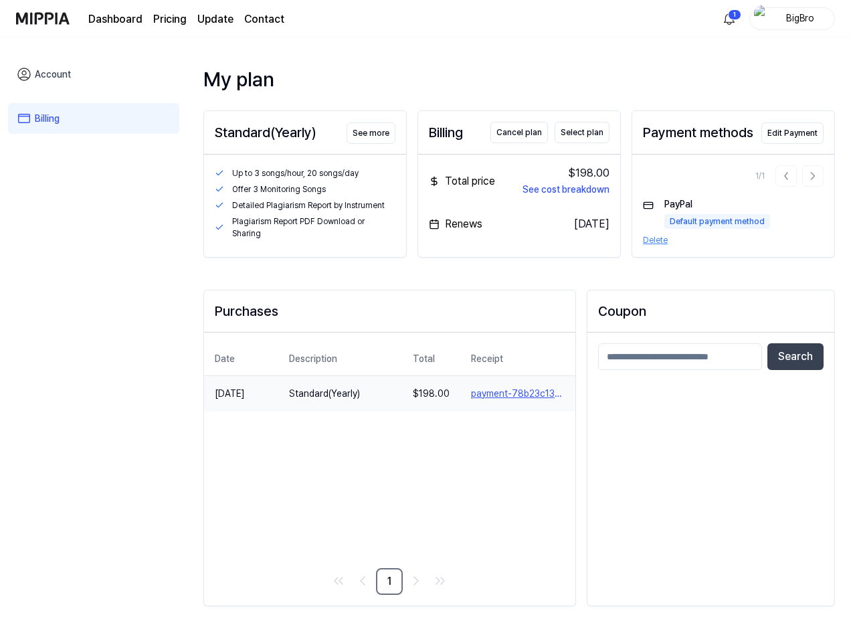
click at [516, 401] on button "payment-78b23c13-5880-46fd-931e-1ed8ef71c019" at bounding box center [518, 394] width 94 height 14
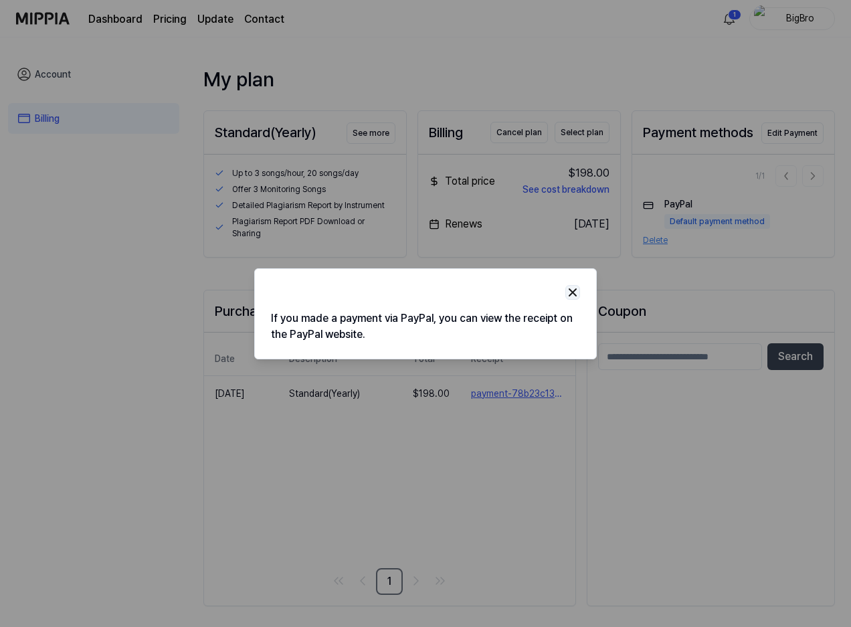
click at [578, 292] on img "button" at bounding box center [572, 292] width 13 height 13
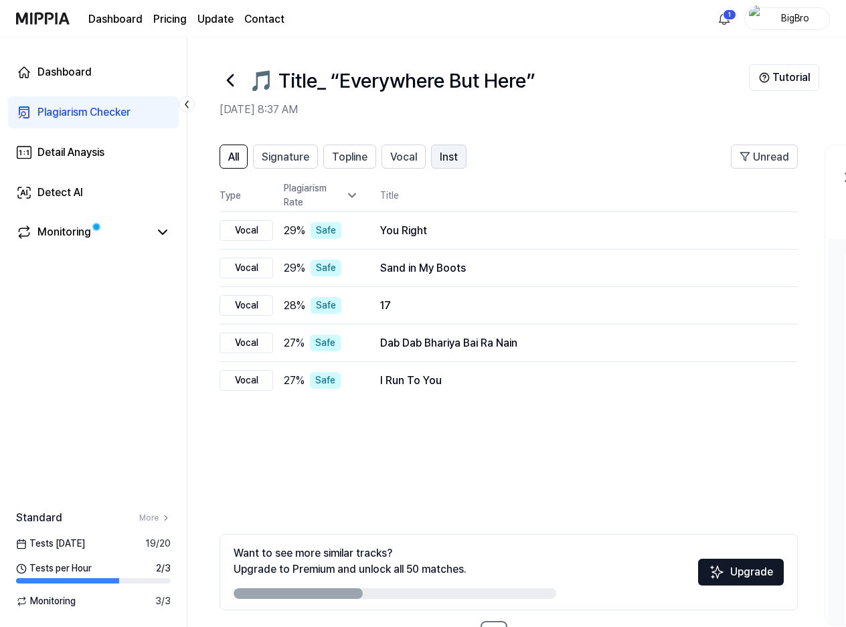
click at [455, 155] on span "Inst" at bounding box center [449, 157] width 18 height 16
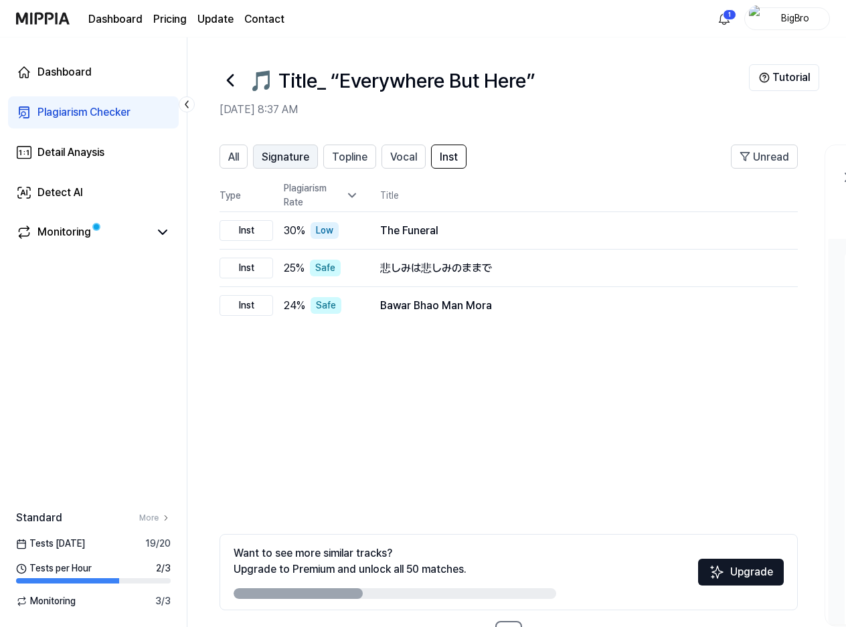
click at [274, 155] on span "Signature" at bounding box center [285, 157] width 47 height 16
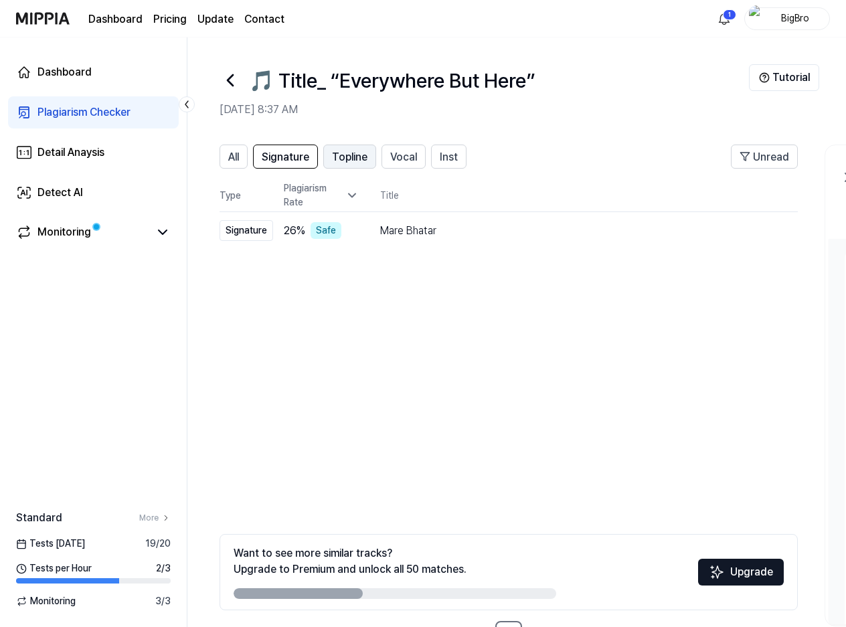
click at [356, 153] on span "Topline" at bounding box center [349, 157] width 35 height 16
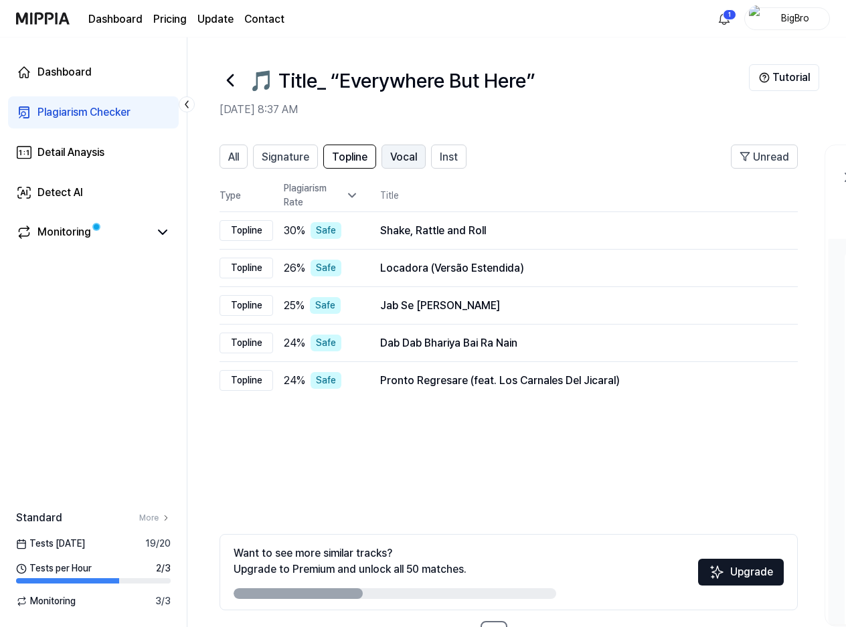
click at [401, 157] on span "Vocal" at bounding box center [403, 157] width 27 height 16
